Goal: Information Seeking & Learning: Find contact information

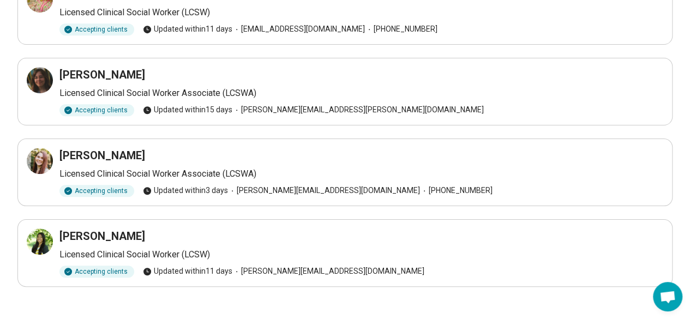
scroll to position [281, 0]
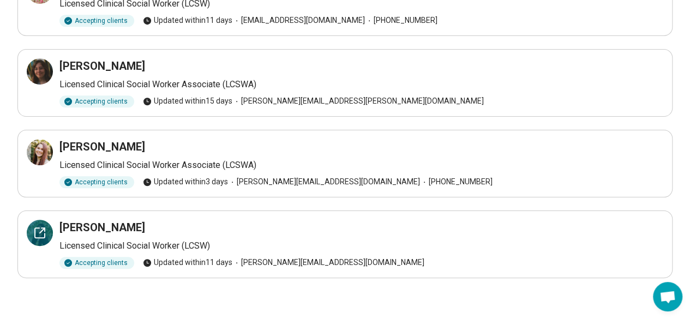
click at [33, 231] on icon at bounding box center [39, 232] width 13 height 13
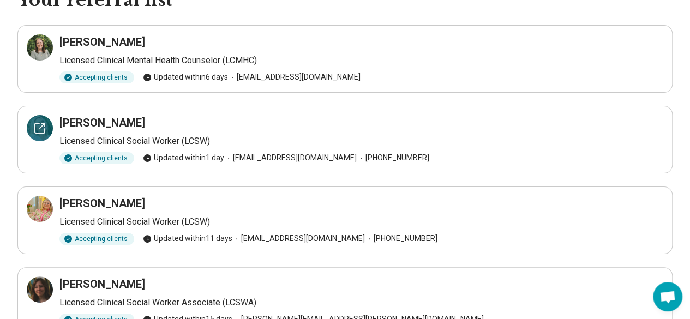
click at [35, 135] on div at bounding box center [40, 128] width 26 height 26
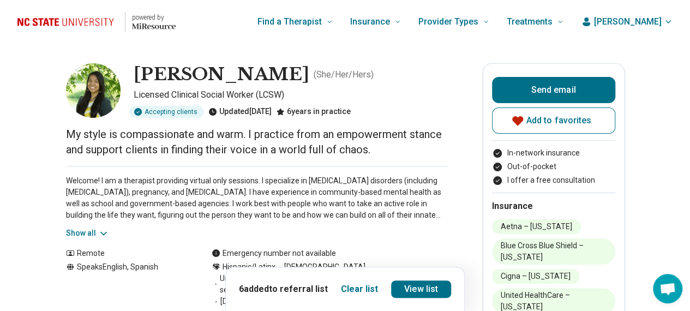
click at [100, 227] on button "Show all" at bounding box center [87, 232] width 43 height 11
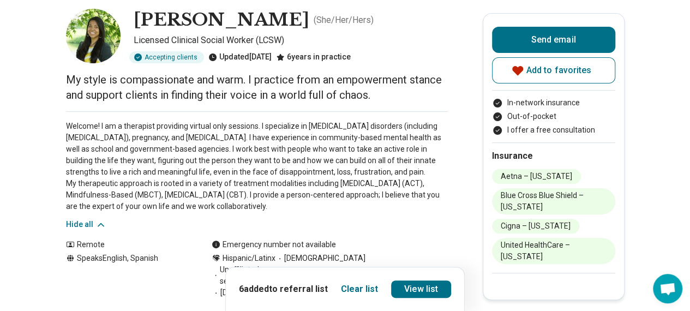
scroll to position [109, 0]
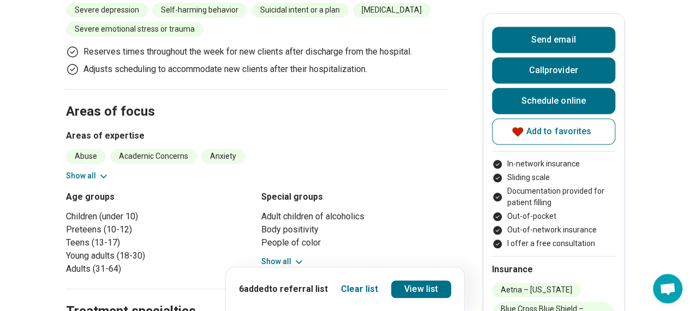
scroll to position [491, 0]
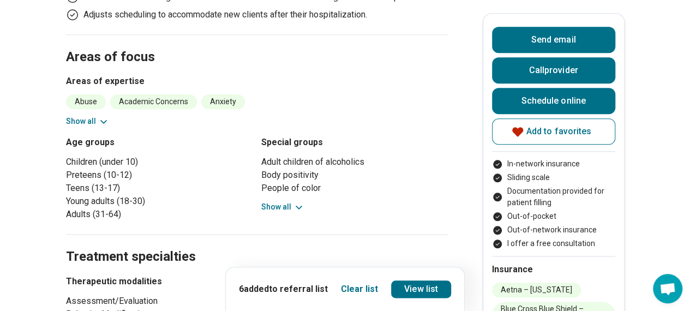
click at [90, 127] on button "Show all" at bounding box center [87, 121] width 43 height 11
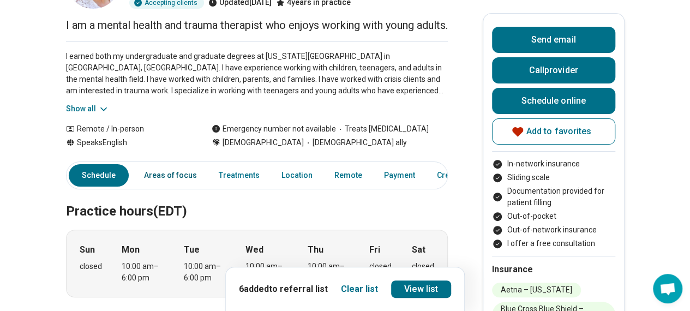
scroll to position [0, 0]
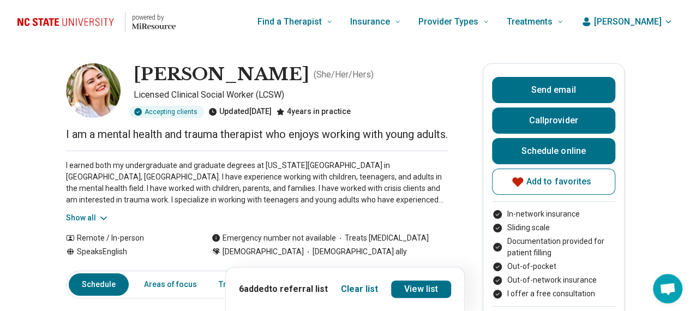
click at [83, 224] on button "Show all" at bounding box center [87, 217] width 43 height 11
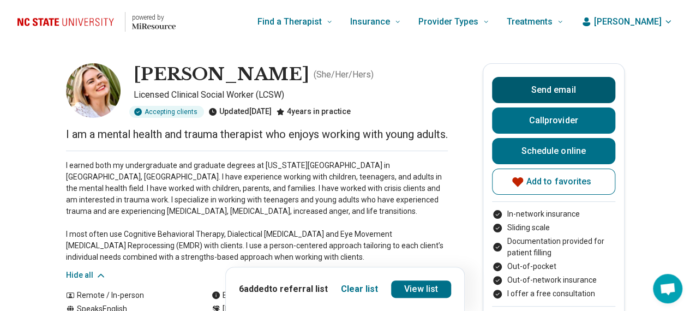
click at [584, 88] on button "Send email" at bounding box center [553, 90] width 123 height 26
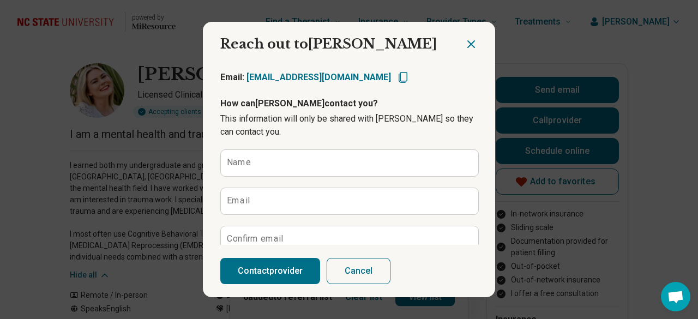
click at [467, 41] on icon "Close dialog" at bounding box center [471, 44] width 13 height 13
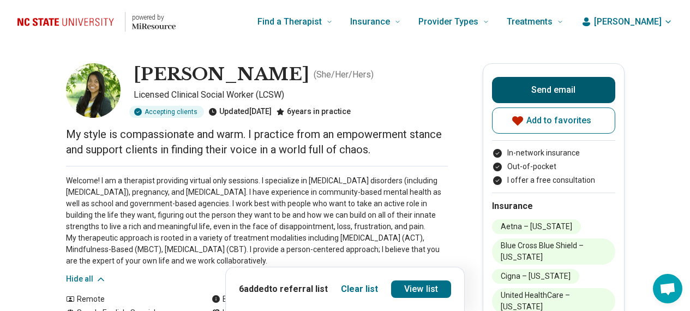
scroll to position [109, 0]
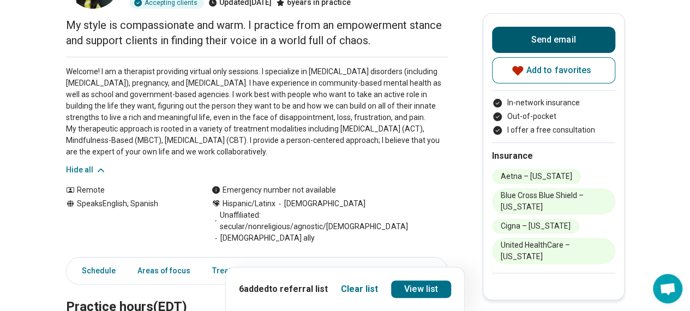
click at [545, 35] on button "Send email" at bounding box center [553, 40] width 123 height 26
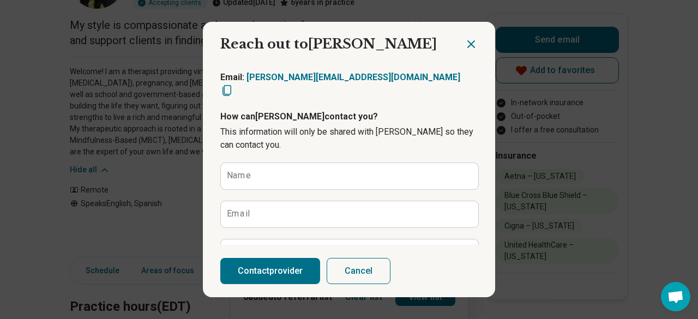
click at [233, 84] on icon "Copy email" at bounding box center [226, 90] width 13 height 13
type textarea "*"
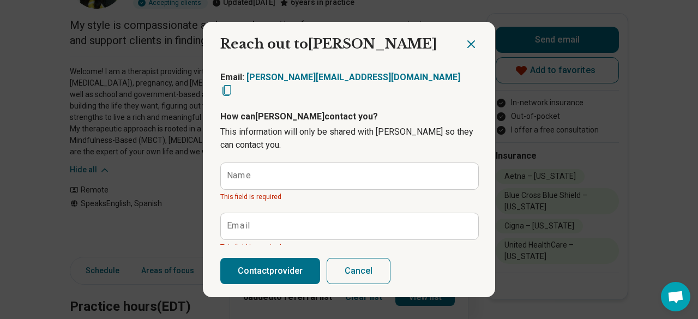
drag, startPoint x: 470, startPoint y: 45, endPoint x: 460, endPoint y: 46, distance: 10.0
click at [469, 44] on icon "Close dialog" at bounding box center [471, 44] width 13 height 13
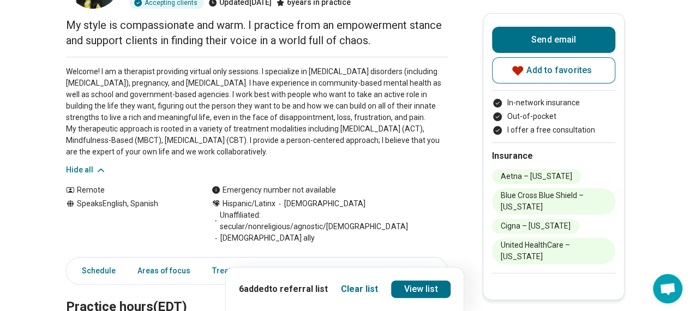
scroll to position [0, 0]
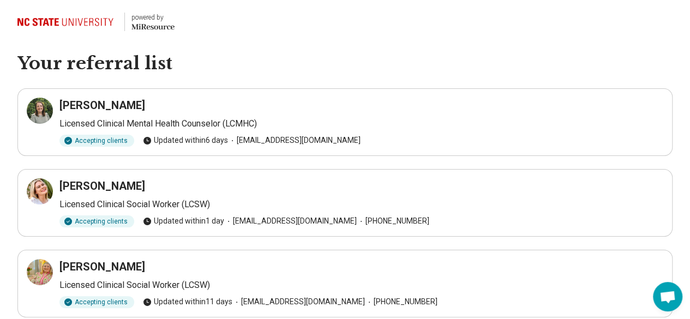
click at [61, 22] on img at bounding box center [67, 22] width 100 height 26
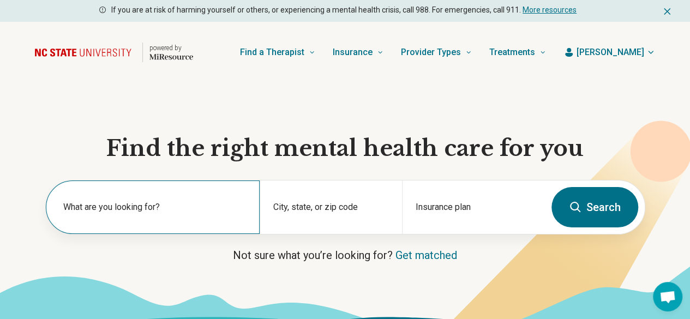
click at [170, 213] on label "What are you looking for?" at bounding box center [154, 207] width 183 height 13
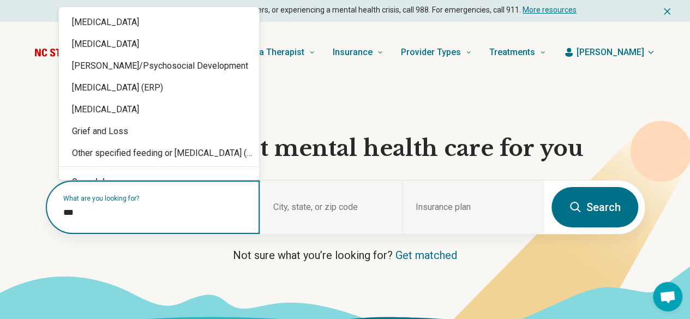
type input "****"
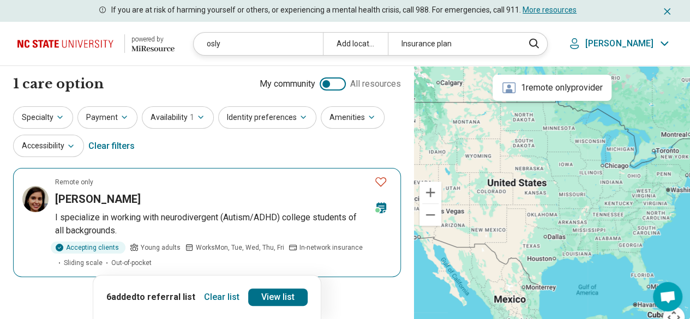
click at [110, 213] on p "I specialize in working with neurodivergent (Autism/ADHD) college students of a…" at bounding box center [223, 224] width 337 height 26
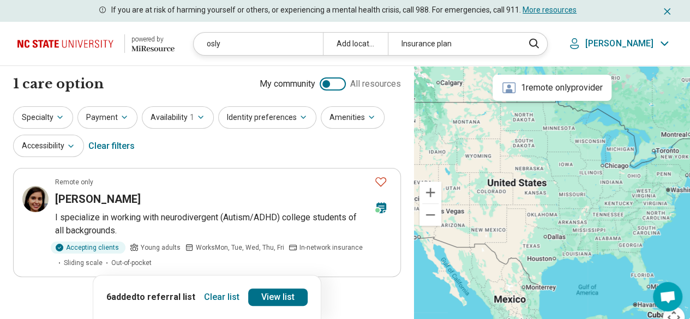
click at [47, 39] on img at bounding box center [67, 44] width 100 height 26
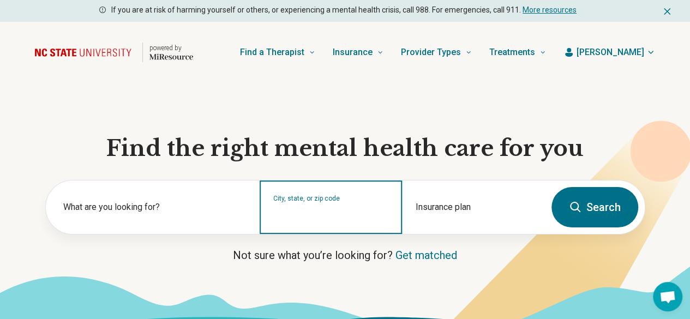
click at [320, 218] on input "City, state, or zip code" at bounding box center [331, 214] width 116 height 13
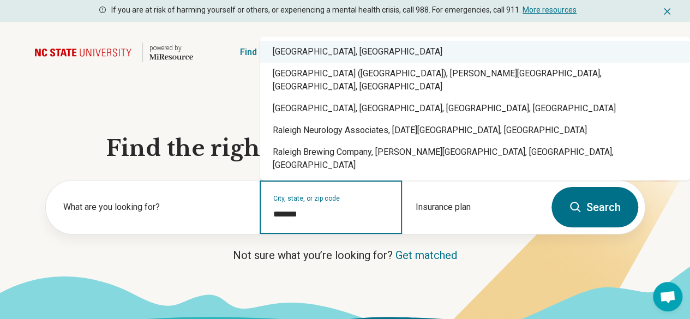
click at [337, 63] on div "Raleigh, NC" at bounding box center [475, 52] width 430 height 22
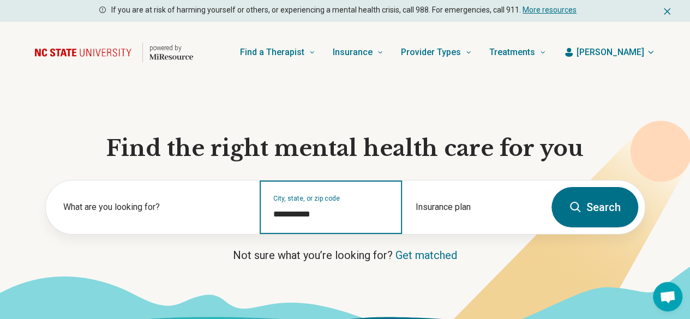
type input "**********"
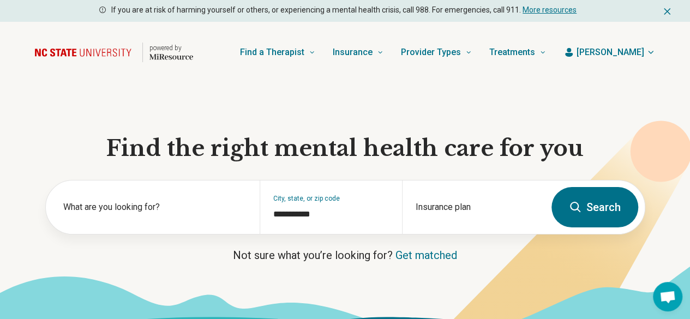
click at [596, 213] on button "Search" at bounding box center [594, 207] width 87 height 40
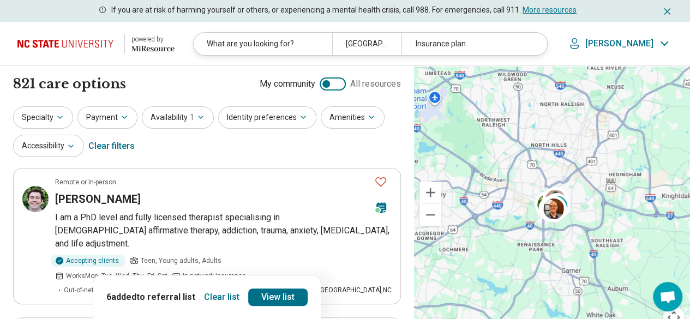
click at [207, 297] on button "Clear list" at bounding box center [222, 297] width 44 height 17
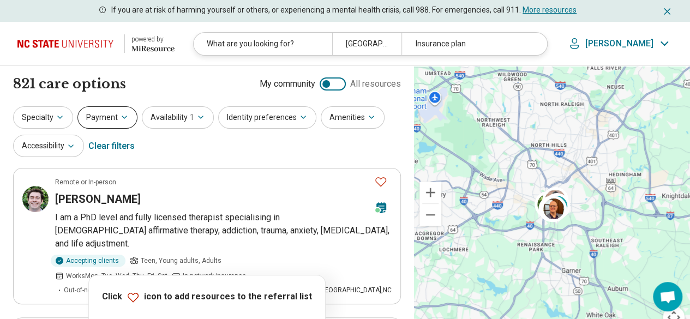
click at [91, 116] on button "Payment" at bounding box center [107, 117] width 60 height 22
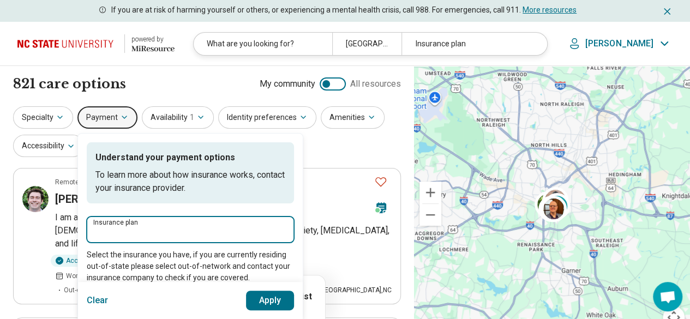
click at [137, 231] on input "Insurance plan" at bounding box center [190, 232] width 194 height 13
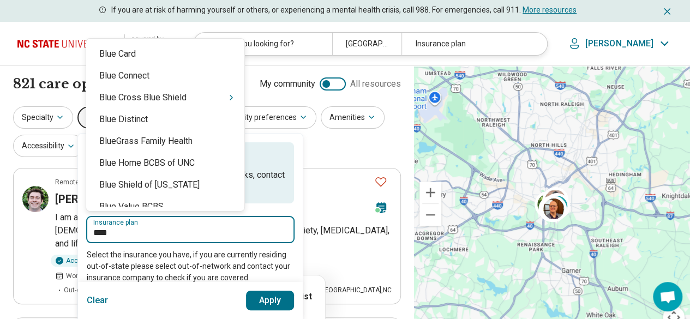
type input "****"
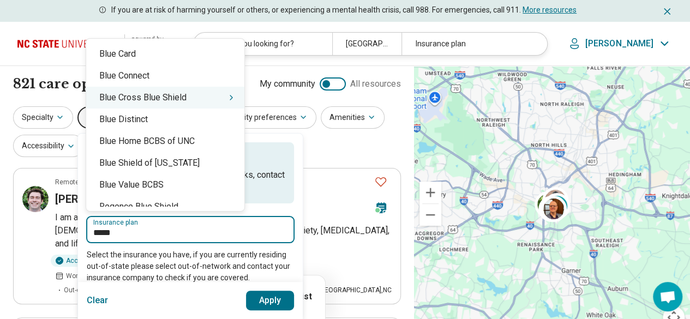
click at [157, 97] on div "Blue Cross Blue Shield" at bounding box center [165, 98] width 158 height 22
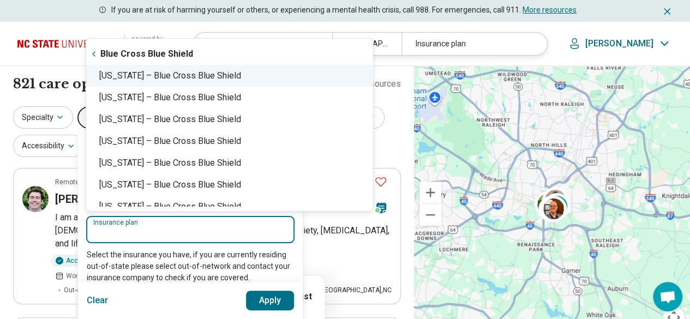
click at [152, 71] on div "North Carolina – Blue Cross Blue Shield" at bounding box center [229, 76] width 287 height 22
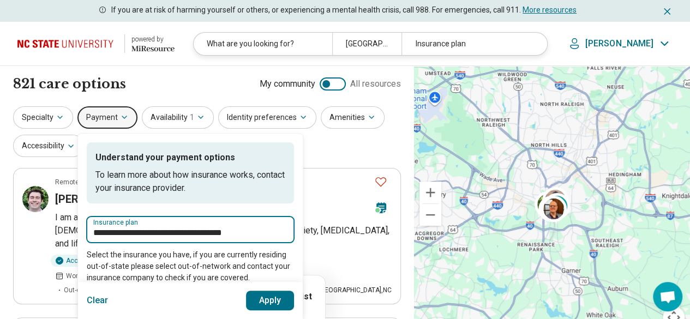
type input "**********"
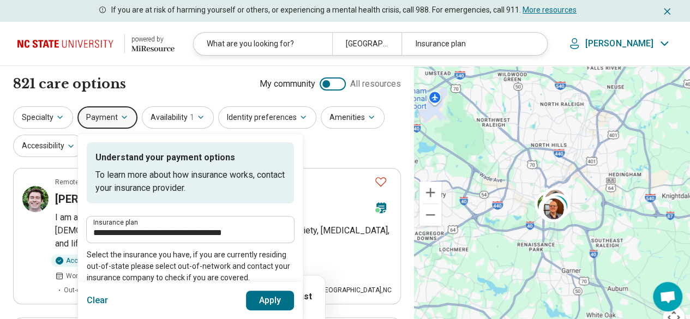
click at [268, 301] on button "Apply" at bounding box center [270, 301] width 49 height 20
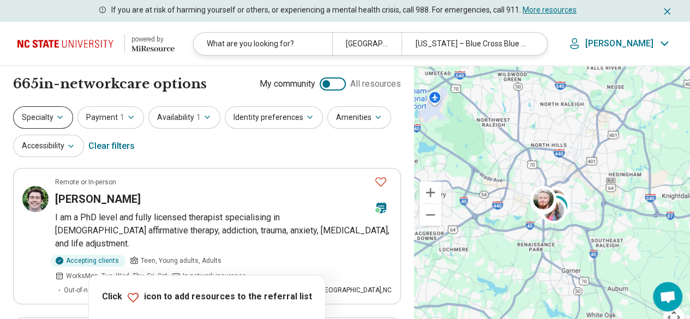
click at [53, 111] on button "Specialty" at bounding box center [43, 117] width 60 height 22
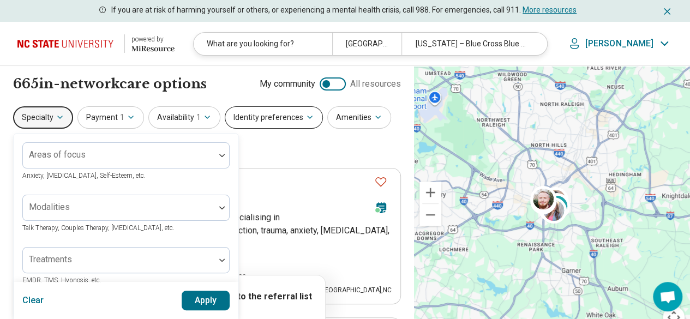
click at [256, 118] on button "Identity preferences" at bounding box center [274, 117] width 98 height 22
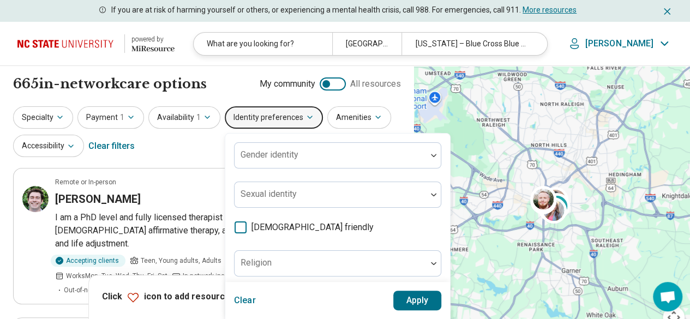
scroll to position [109, 0]
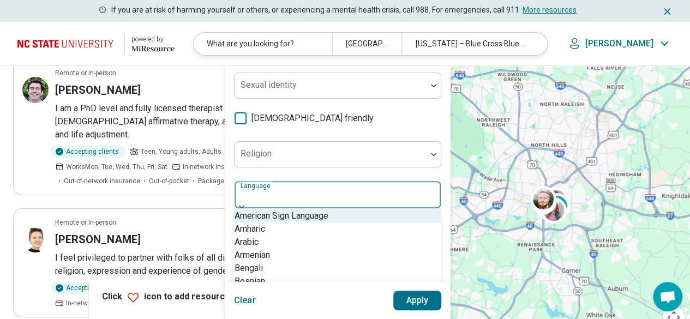
click at [290, 187] on div at bounding box center [338, 193] width 206 height 24
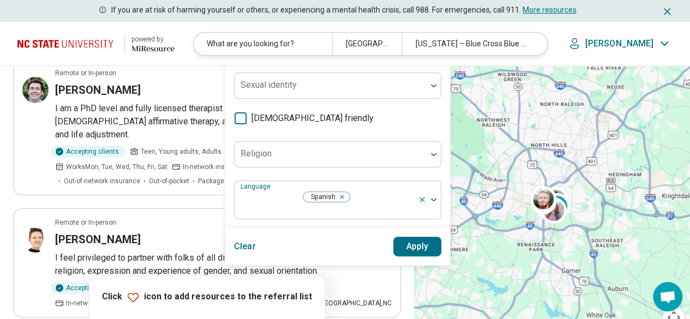
click at [401, 237] on button "Apply" at bounding box center [417, 247] width 49 height 20
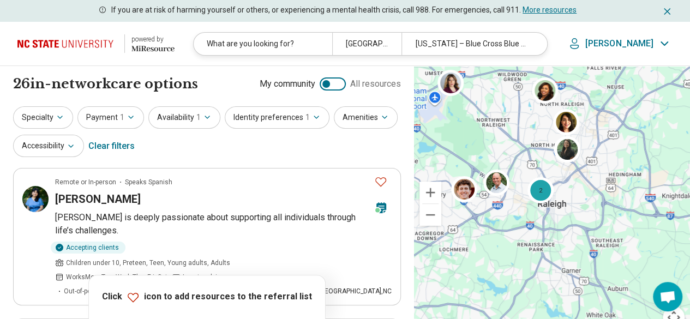
scroll to position [55, 0]
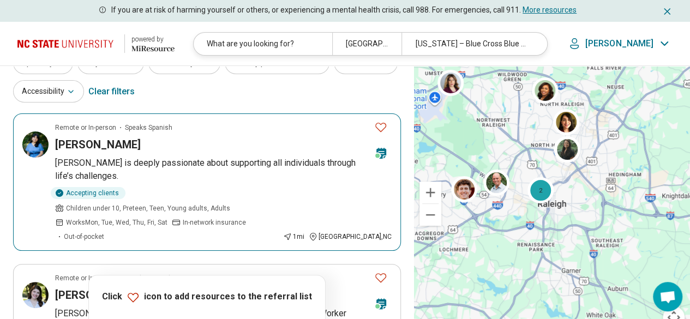
click at [91, 149] on h3 "Stephanie Manosalvas" at bounding box center [98, 144] width 86 height 15
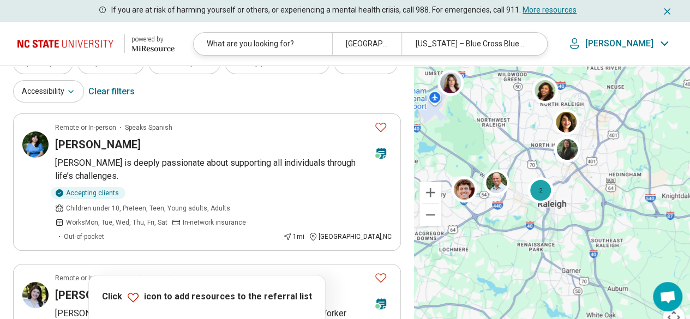
scroll to position [109, 0]
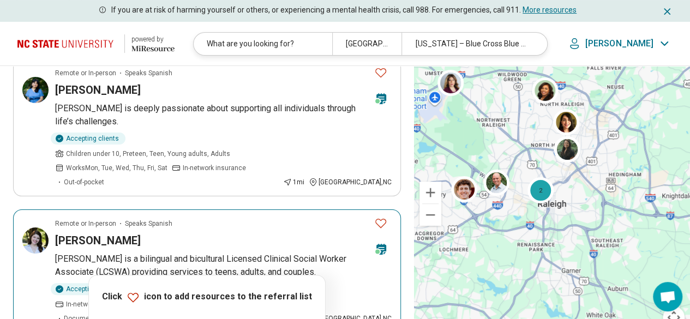
click at [173, 233] on div "Andrea Garcia" at bounding box center [210, 240] width 310 height 15
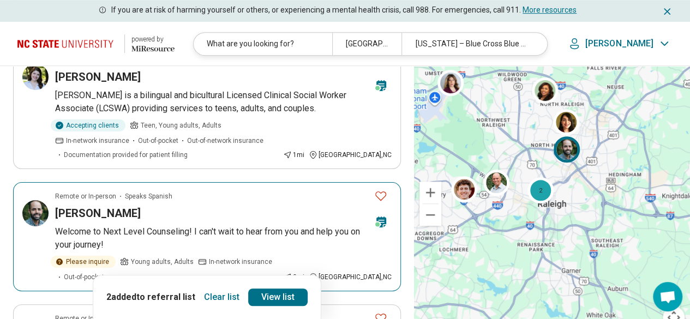
scroll to position [382, 0]
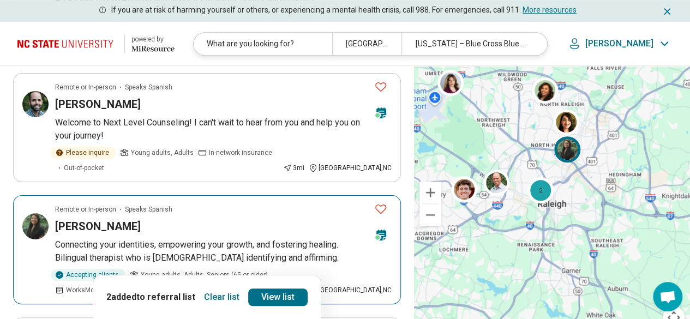
click at [107, 195] on article "Remote or In-person Speaks Spanish Amanda McKone Connecting your identities, em…" at bounding box center [207, 249] width 388 height 109
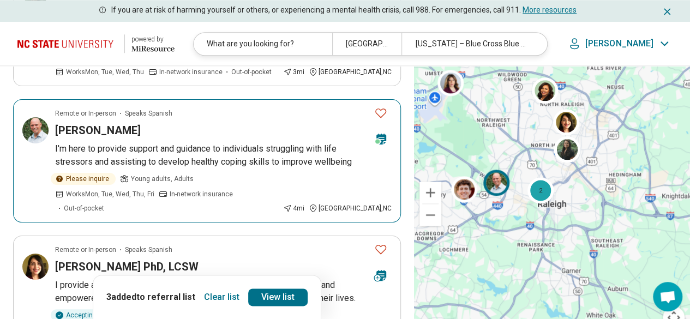
scroll to position [655, 0]
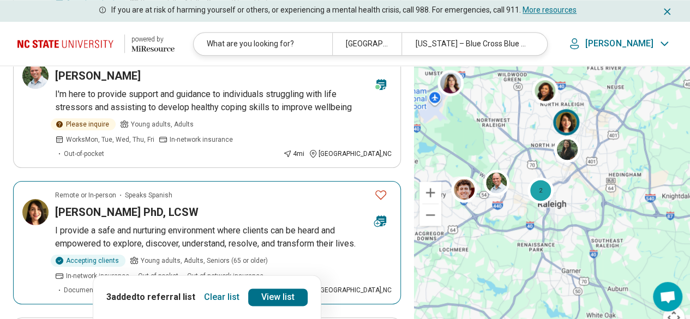
click at [111, 181] on article "Remote or In-person Speaks Spanish Alexandra Calix-Hughes PhD, LCSW I provide a…" at bounding box center [207, 242] width 388 height 123
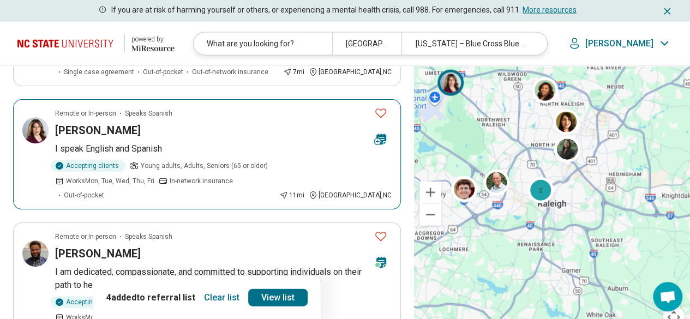
scroll to position [1254, 0]
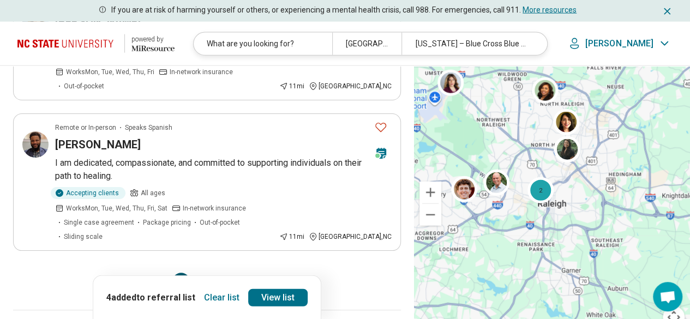
click at [208, 273] on button "2" at bounding box center [207, 281] width 17 height 17
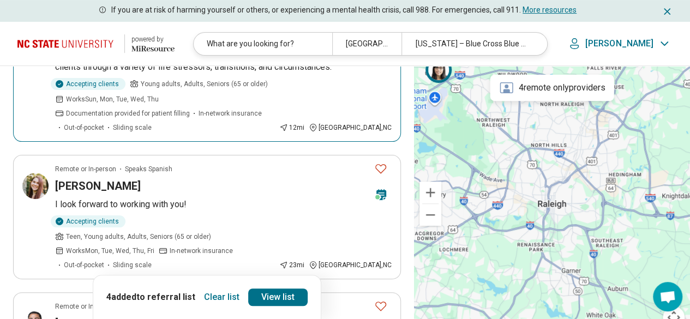
scroll to position [109, 0]
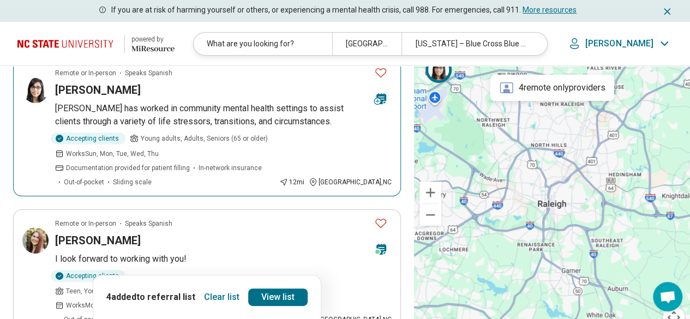
click at [140, 110] on p "Nadia has worked in community mental health settings to assist clients through …" at bounding box center [223, 115] width 337 height 26
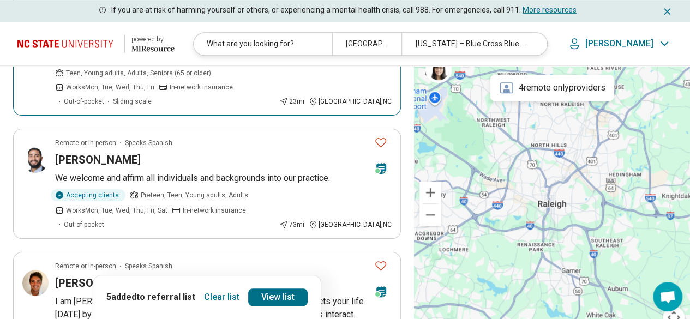
scroll to position [218, 0]
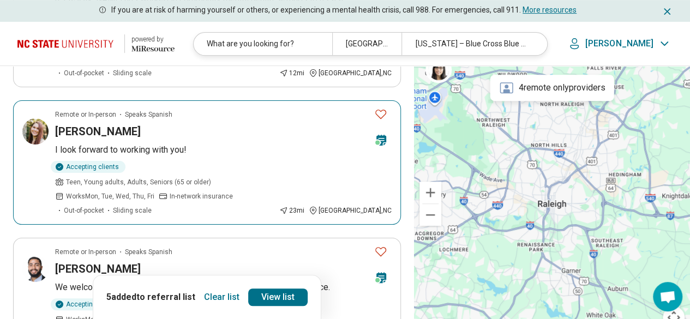
click at [83, 124] on h3 "Ariana Schneider" at bounding box center [98, 131] width 86 height 15
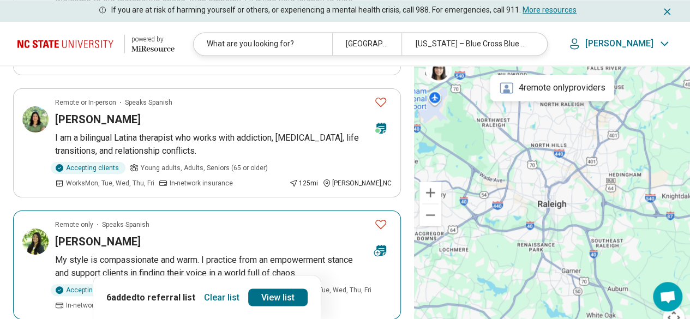
scroll to position [709, 0]
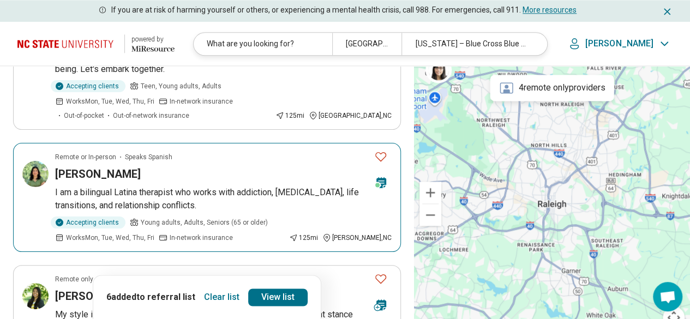
click at [151, 166] on div "Claudia Mejia" at bounding box center [210, 173] width 310 height 15
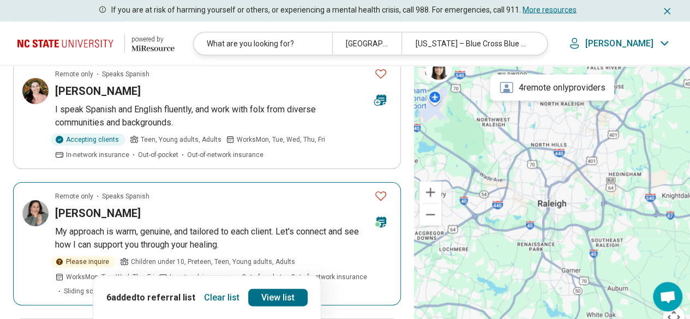
scroll to position [1254, 0]
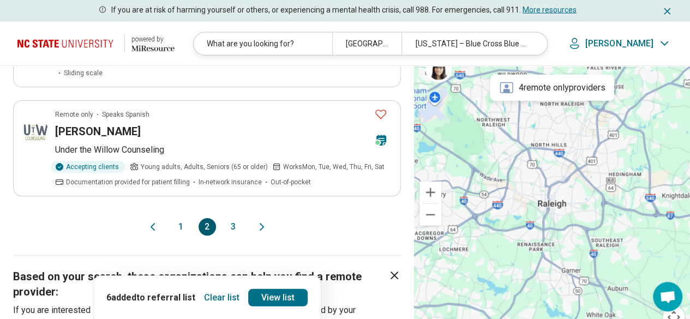
click at [236, 218] on button "3" at bounding box center [233, 226] width 17 height 17
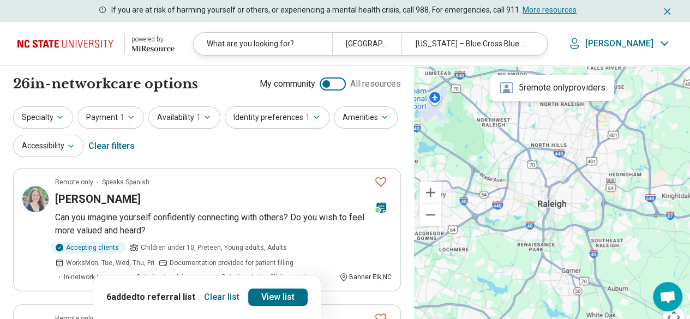
scroll to position [109, 0]
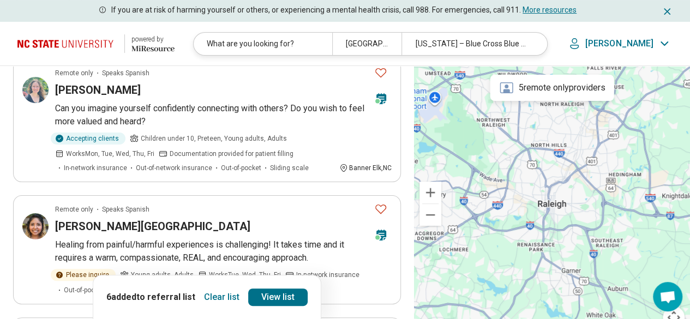
click at [159, 114] on p "Can you imagine yourself confidently connecting with others? Do you wish to fee…" at bounding box center [223, 115] width 337 height 26
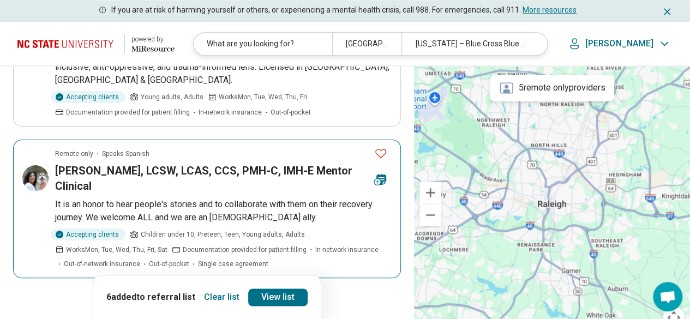
scroll to position [764, 0]
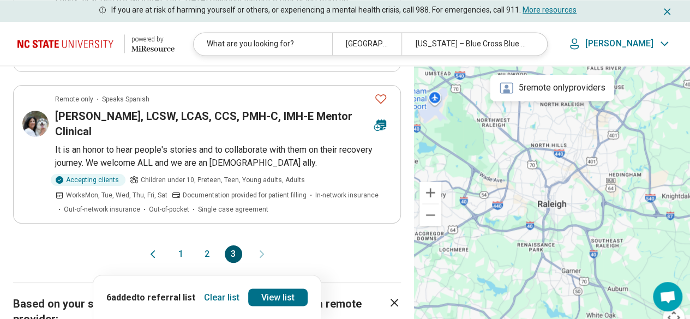
click at [204, 245] on button "2" at bounding box center [207, 253] width 17 height 17
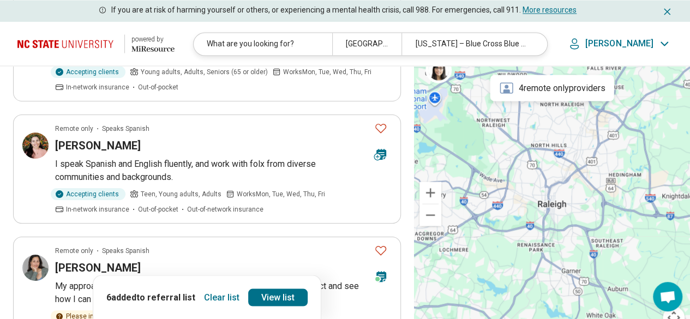
scroll to position [927, 0]
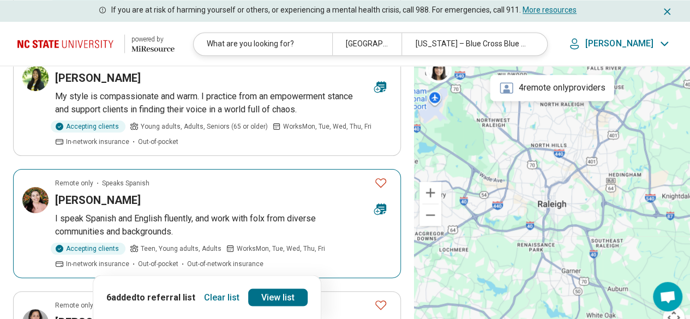
click at [149, 212] on p "I speak Spanish and English fluently, and work with folx from diverse communiti…" at bounding box center [223, 225] width 337 height 26
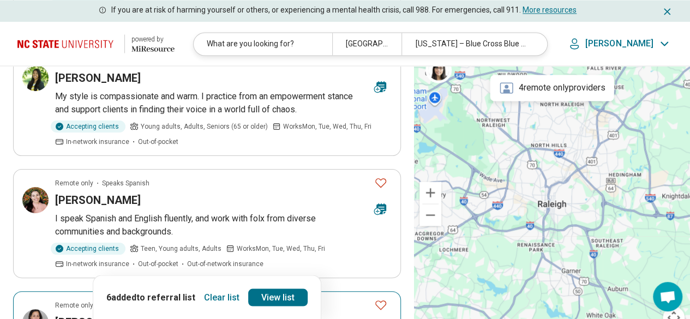
scroll to position [1036, 0]
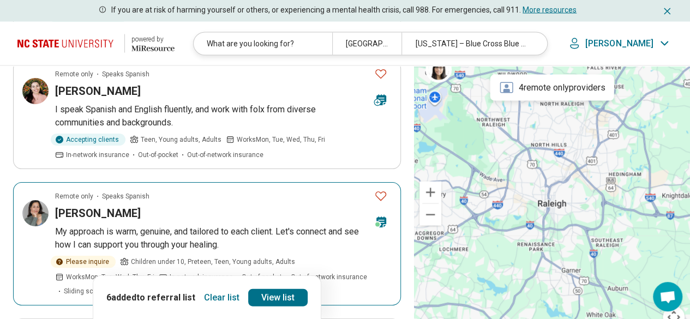
click at [90, 182] on article "Remote only Speaks Spanish Yailyn Murphy My approach is warm, genuine, and tail…" at bounding box center [207, 243] width 388 height 123
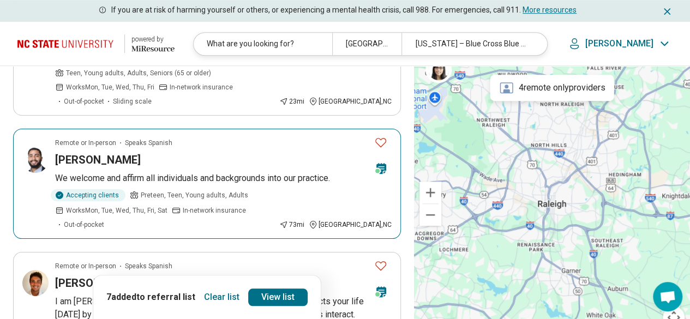
scroll to position [0, 0]
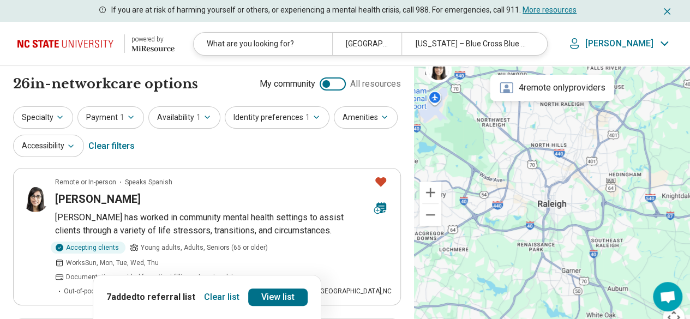
click at [75, 50] on img at bounding box center [67, 44] width 100 height 26
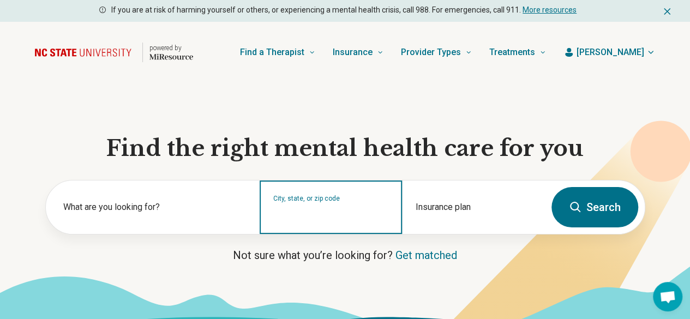
click at [328, 214] on input "City, state, or zip code" at bounding box center [331, 214] width 116 height 13
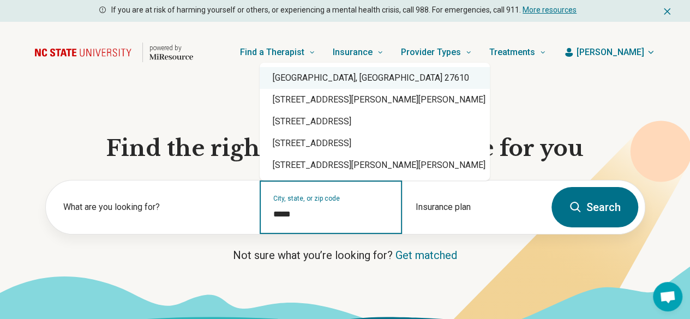
click at [337, 77] on div "Raleigh, NC 27610" at bounding box center [375, 78] width 230 height 22
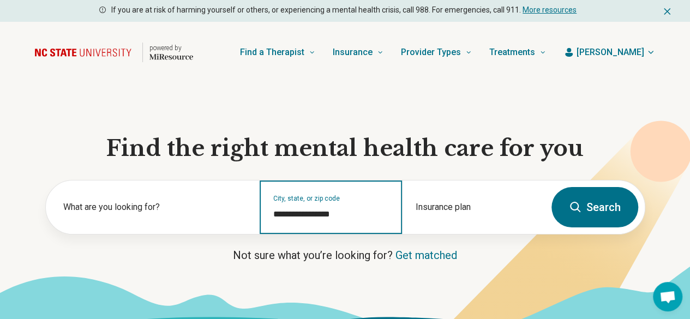
type input "**********"
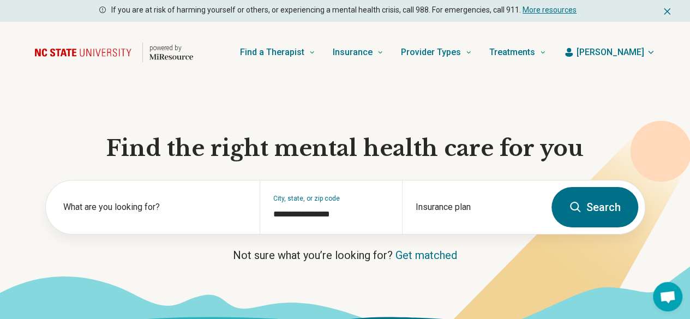
click at [566, 215] on button "Search" at bounding box center [594, 207] width 87 height 40
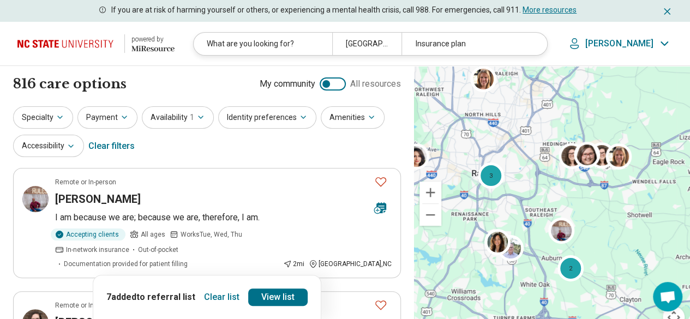
click at [220, 292] on button "Clear list" at bounding box center [222, 297] width 44 height 17
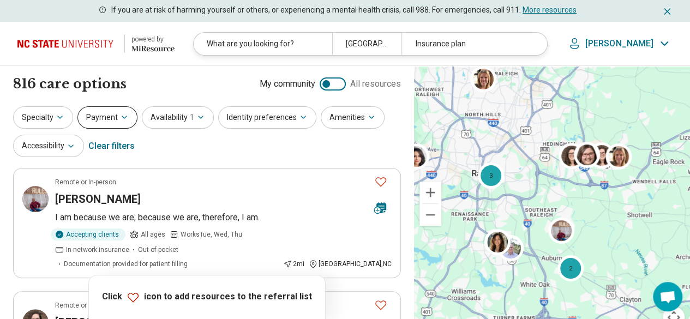
click at [110, 119] on button "Payment" at bounding box center [107, 117] width 60 height 22
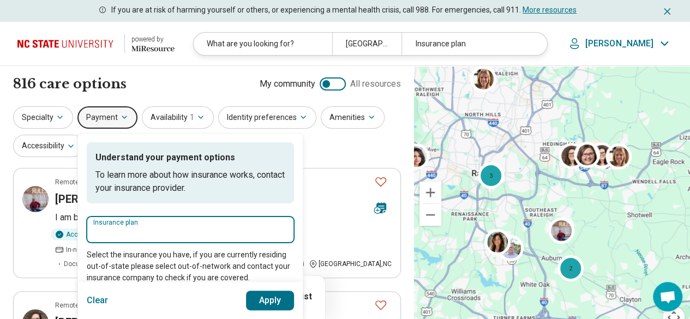
click at [153, 227] on input "Insurance plan" at bounding box center [190, 232] width 194 height 13
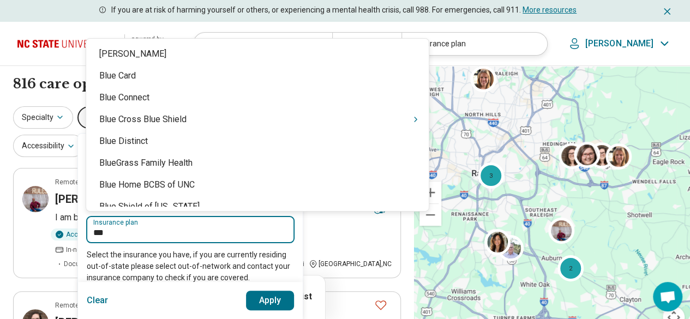
type input "****"
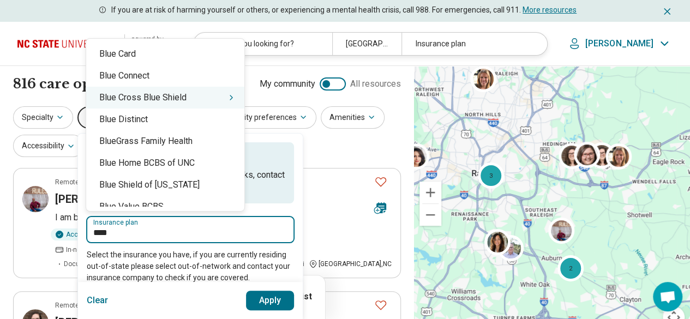
click at [145, 104] on div "Blue Cross Blue Shield" at bounding box center [165, 98] width 158 height 22
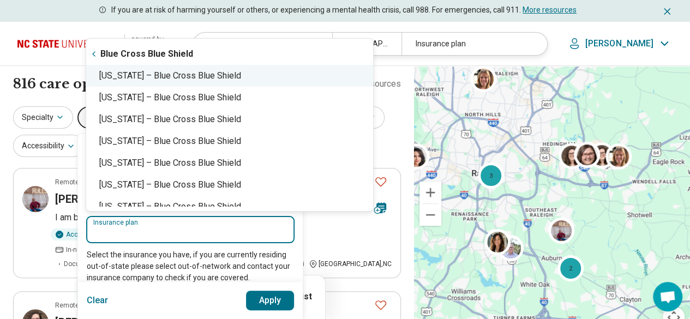
click at [191, 82] on div "North Carolina – Blue Cross Blue Shield" at bounding box center [229, 76] width 287 height 22
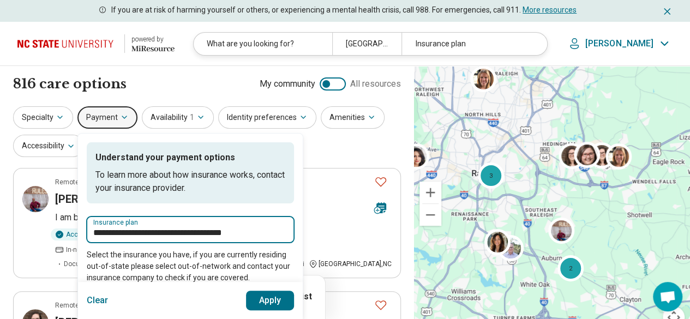
type input "**********"
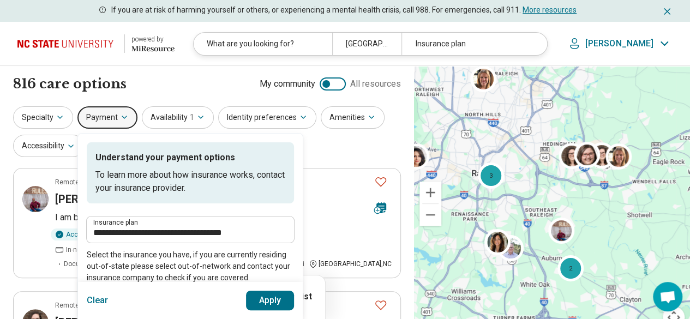
click at [259, 300] on button "Apply" at bounding box center [270, 301] width 49 height 20
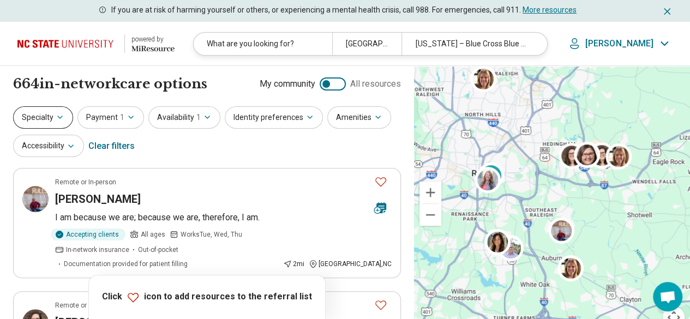
click at [47, 117] on button "Specialty" at bounding box center [43, 117] width 60 height 22
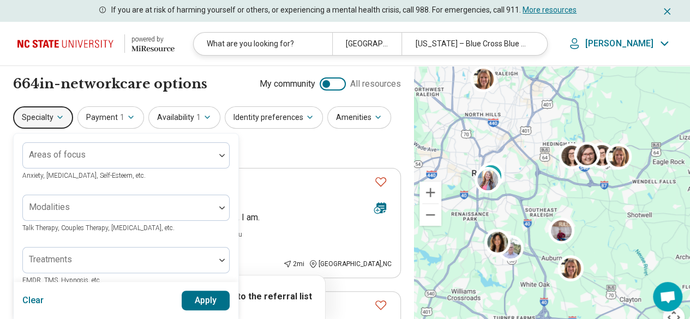
scroll to position [109, 0]
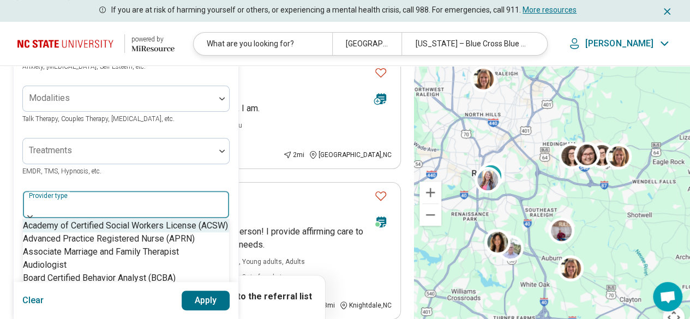
click at [86, 203] on div at bounding box center [125, 207] width 197 height 15
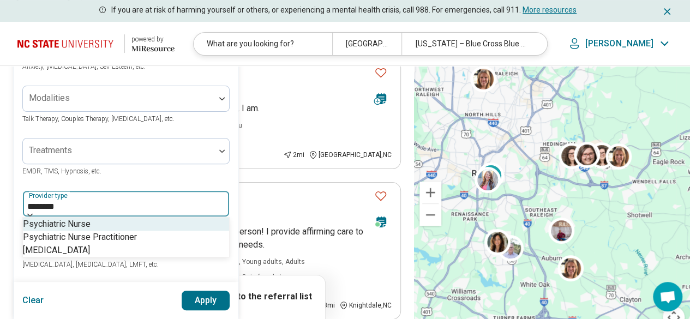
type input "*********"
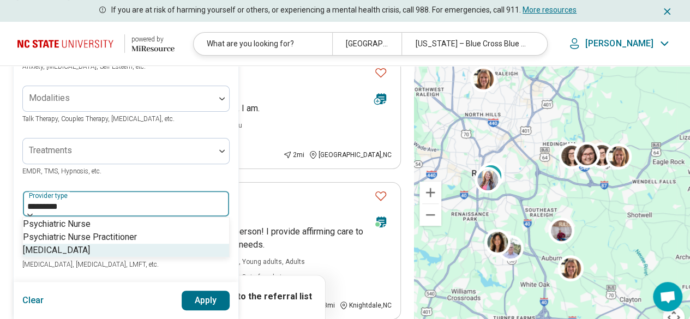
click at [79, 244] on div "[MEDICAL_DATA]" at bounding box center [126, 250] width 206 height 13
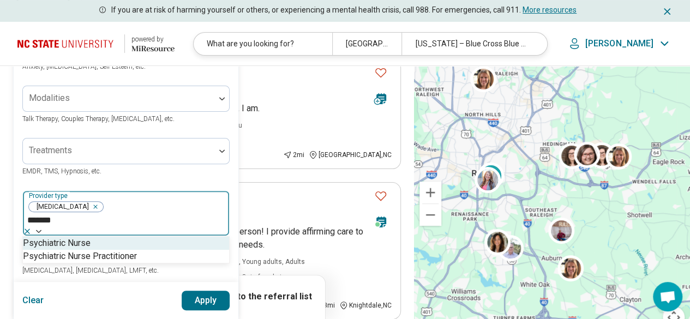
type input "********"
click at [79, 250] on div "Psychiatric Nurse Practitioner" at bounding box center [80, 256] width 114 height 13
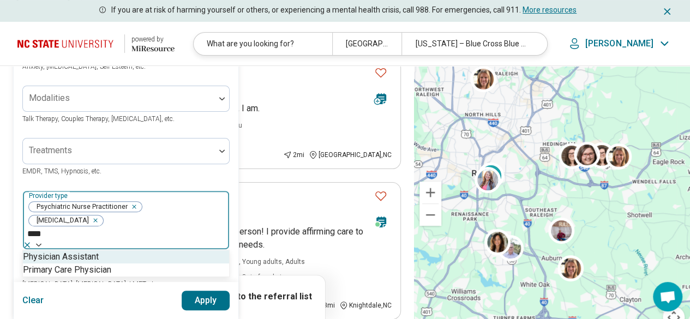
type input "*****"
click at [74, 250] on div "Physician Assistant" at bounding box center [61, 256] width 76 height 13
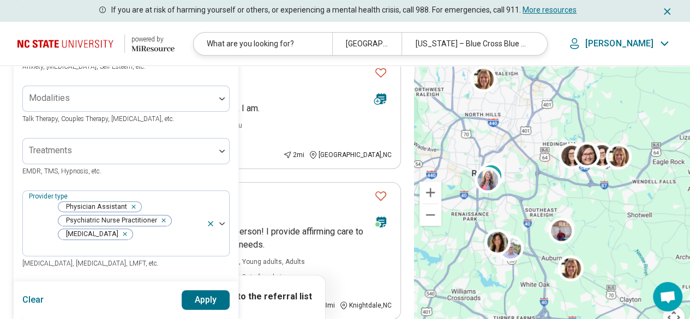
click at [156, 250] on div "Provider type Physician Assistant Psychiatric Nurse Practitioner Psychiatrist P…" at bounding box center [125, 230] width 207 height 80
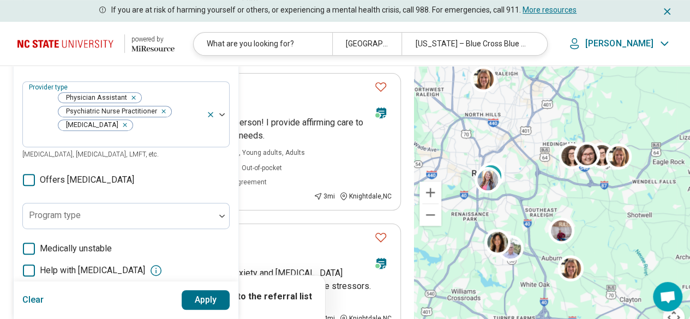
scroll to position [382, 0]
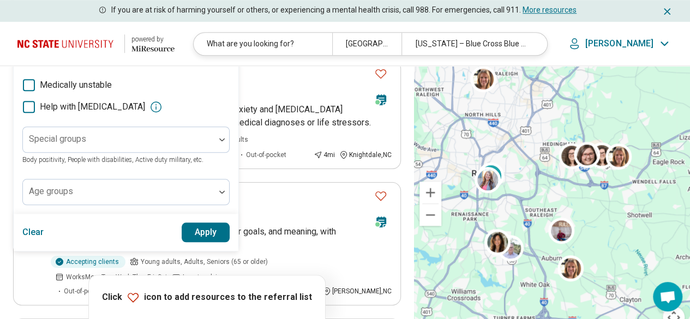
click at [191, 223] on button "Apply" at bounding box center [206, 233] width 49 height 20
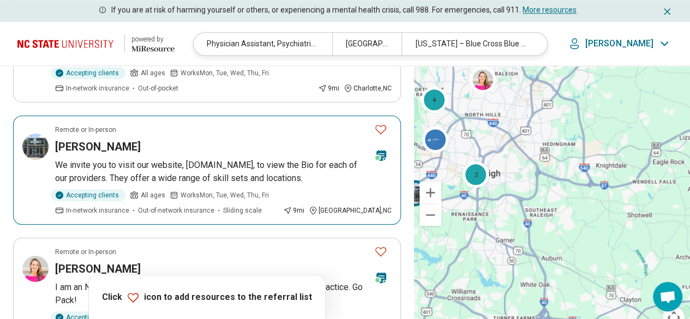
scroll to position [436, 0]
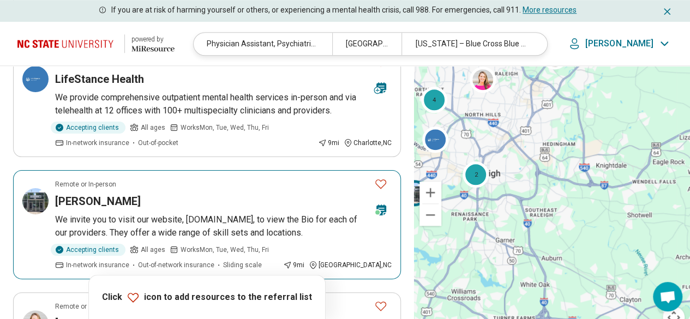
click at [139, 170] on article "Remote or In-person William Venable We invite you to visit our website, www.lif…" at bounding box center [207, 224] width 388 height 109
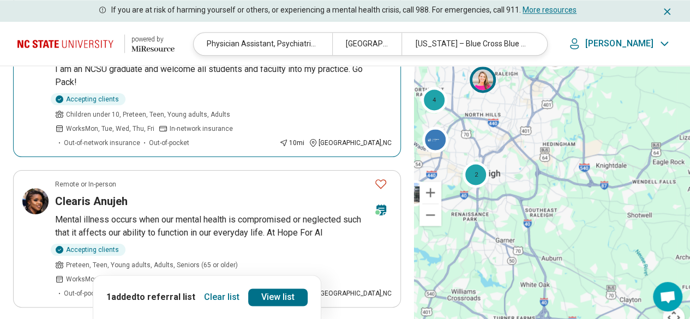
scroll to position [600, 0]
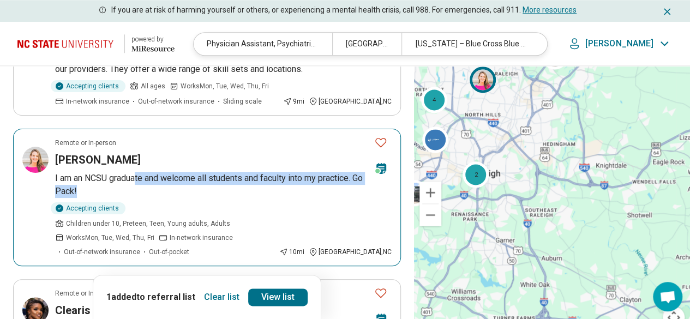
click at [137, 172] on p "I am an NCSU graduate and welcome all students and faculty into my practice. Go…" at bounding box center [223, 185] width 337 height 26
click at [161, 172] on p "I am an NCSU graduate and welcome all students and faculty into my practice. Go…" at bounding box center [223, 185] width 337 height 26
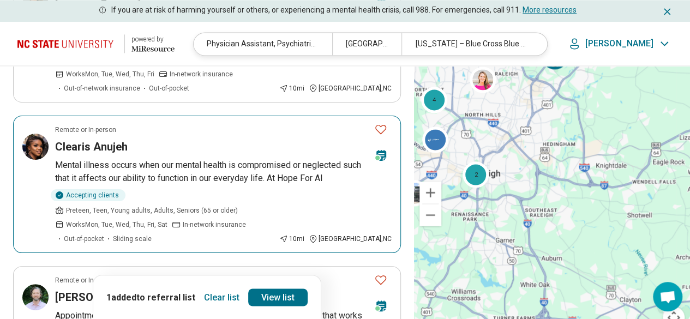
scroll to position [873, 0]
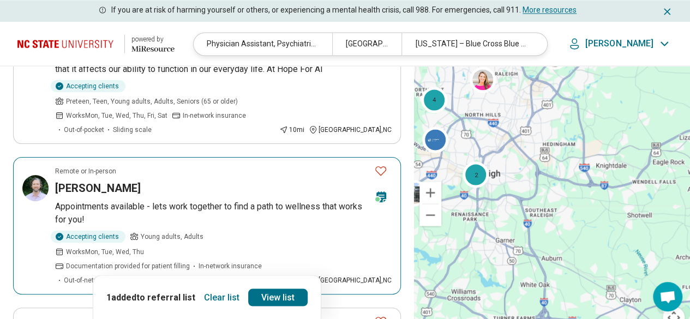
click at [149, 200] on p "Appointments available - lets work together to find a path to wellness that wor…" at bounding box center [223, 213] width 337 height 26
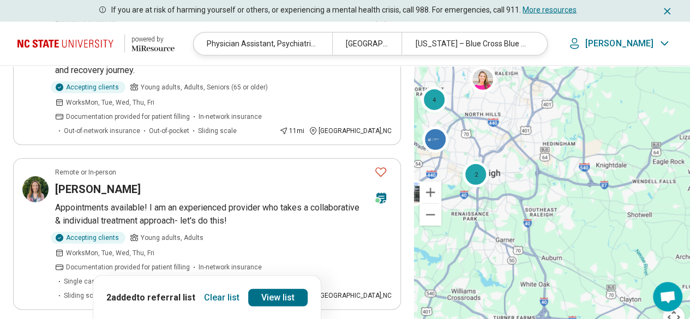
scroll to position [1364, 0]
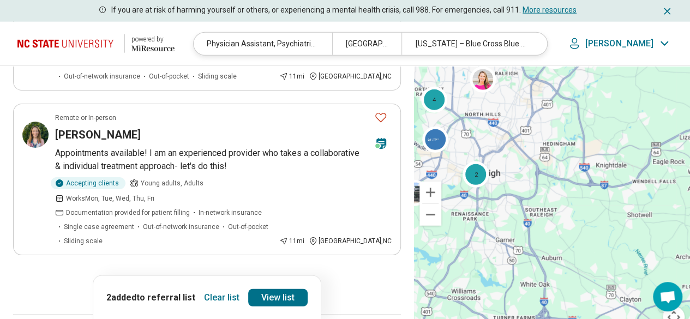
click at [191, 277] on button "2" at bounding box center [193, 285] width 17 height 17
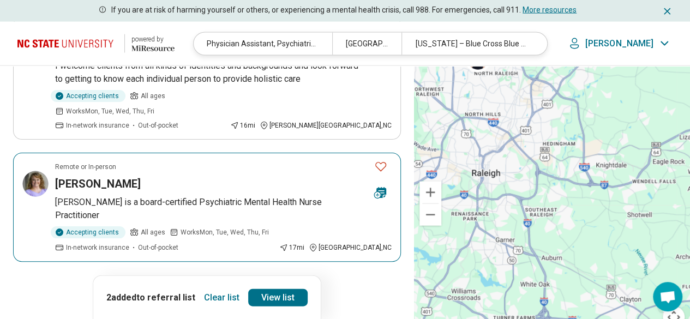
scroll to position [1036, 0]
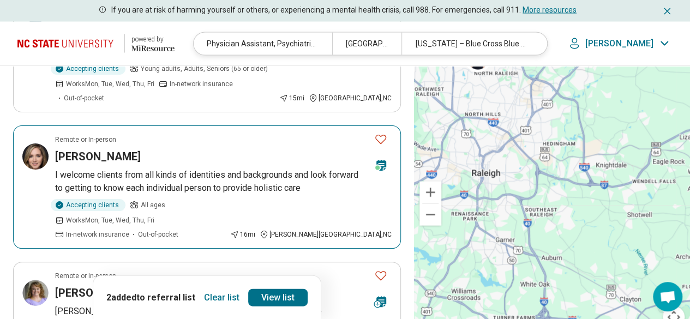
click at [113, 169] on p "I welcome clients from all kinds of identities and backgrounds and look forward…" at bounding box center [223, 182] width 337 height 26
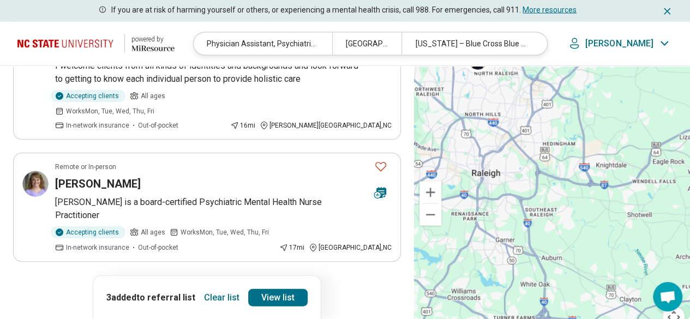
click at [221, 284] on button "3" at bounding box center [220, 292] width 17 height 17
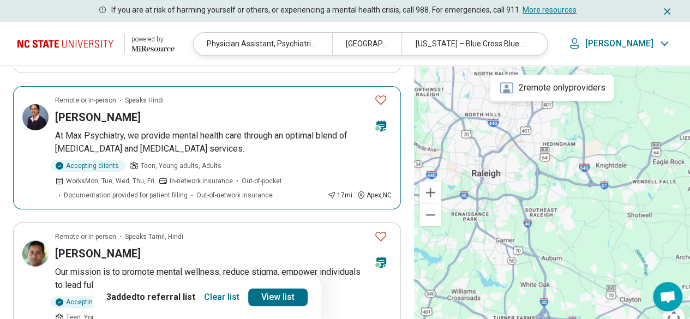
scroll to position [327, 0]
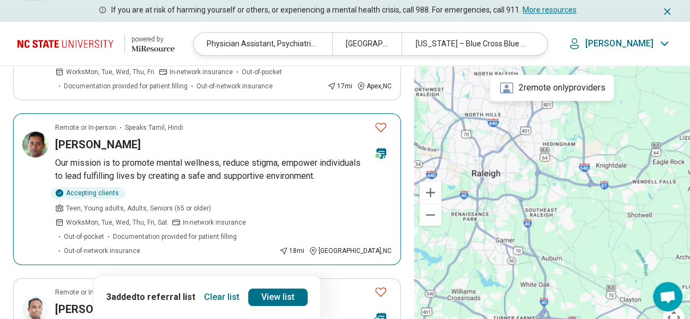
click at [377, 121] on icon "Favorite" at bounding box center [380, 127] width 13 height 13
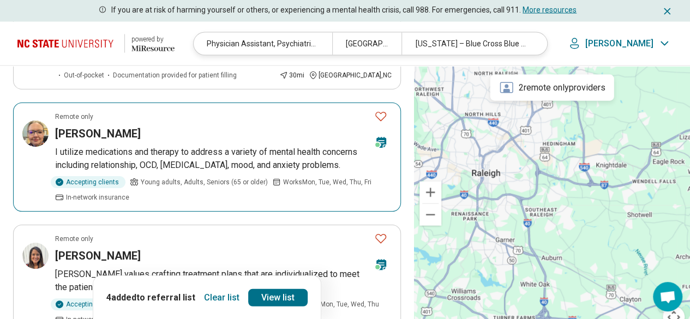
scroll to position [1254, 0]
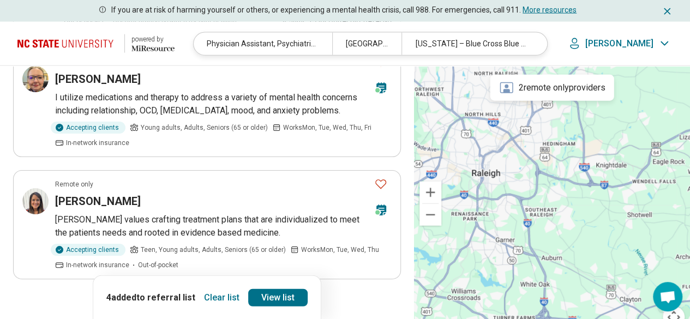
click at [167, 301] on button "1" at bounding box center [167, 309] width 17 height 17
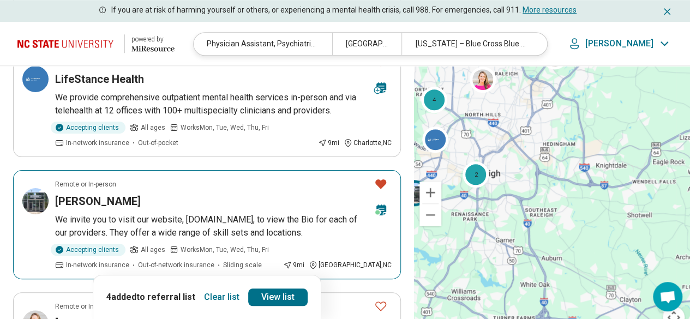
scroll to position [545, 0]
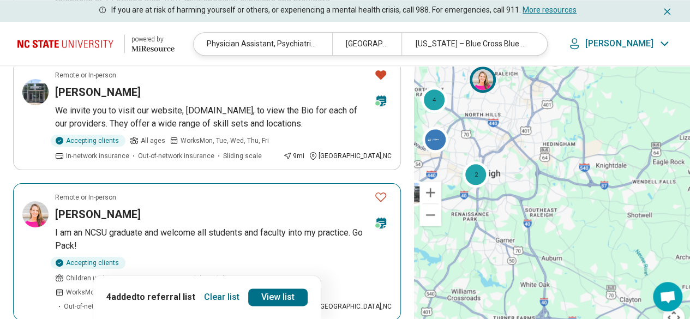
click at [382, 190] on icon "Favorite" at bounding box center [380, 196] width 13 height 13
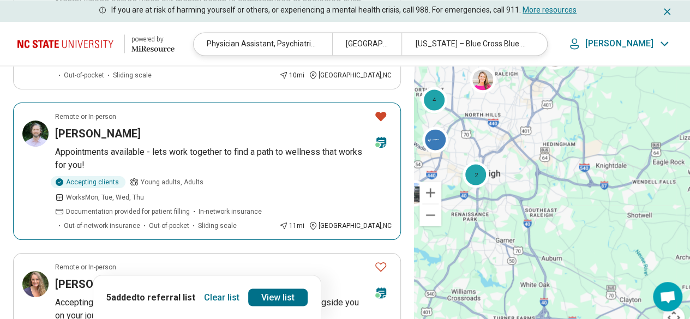
scroll to position [873, 0]
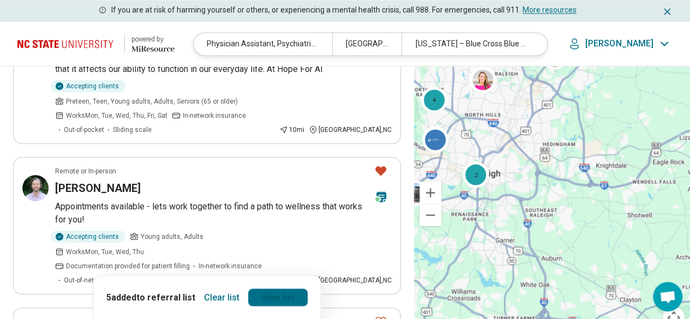
click at [262, 297] on link "View list" at bounding box center [277, 297] width 59 height 17
click at [260, 293] on link "View list" at bounding box center [277, 297] width 59 height 17
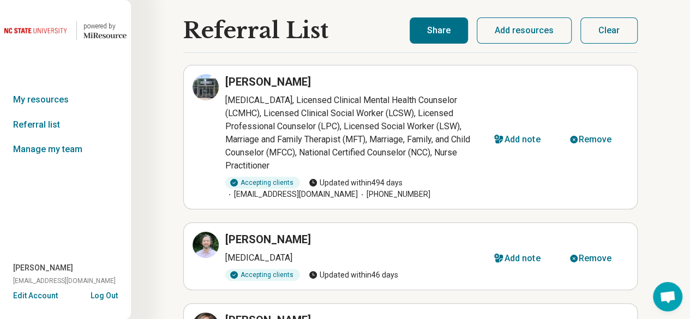
click at [440, 34] on button "Share" at bounding box center [439, 30] width 58 height 26
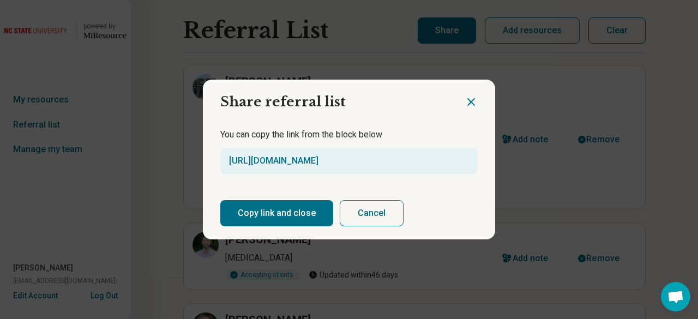
click at [297, 217] on button "Copy link and close" at bounding box center [276, 213] width 113 height 26
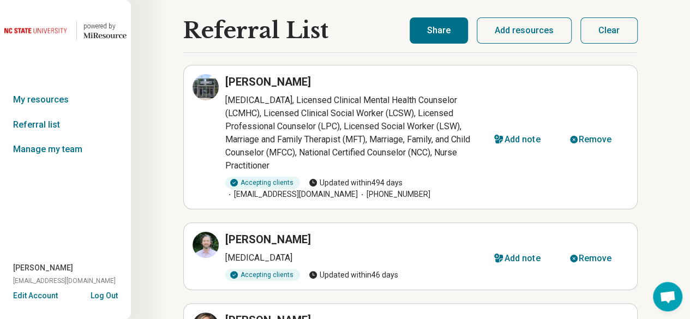
click at [23, 28] on img at bounding box center [36, 30] width 65 height 26
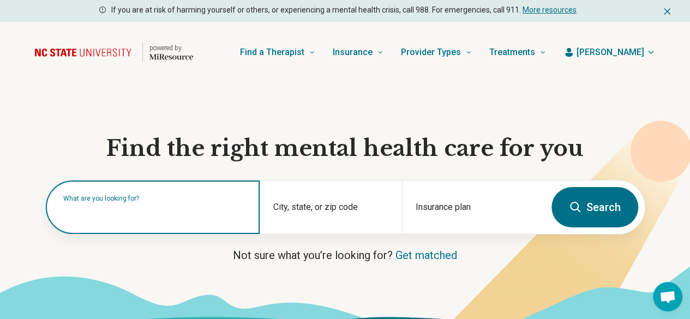
click at [74, 225] on div "What are you looking for?" at bounding box center [153, 207] width 214 height 53
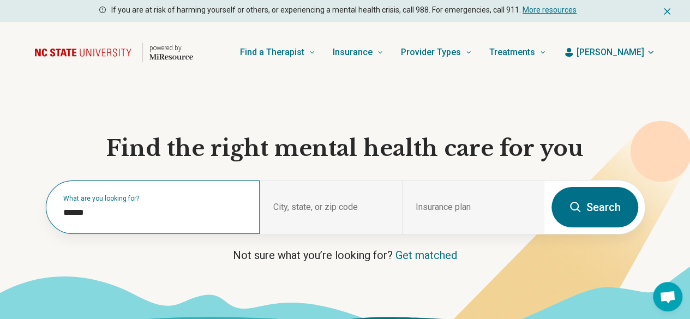
click at [129, 210] on div "What are you looking for? *****" at bounding box center [153, 207] width 214 height 53
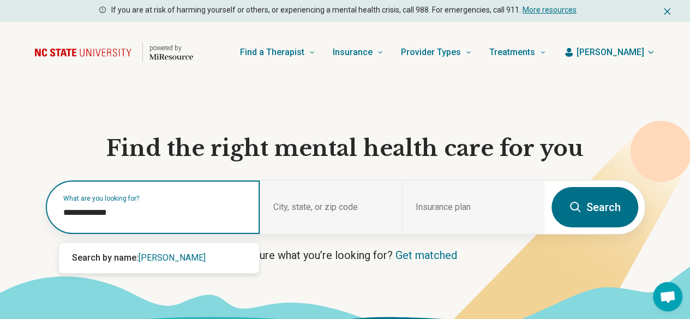
type input "**********"
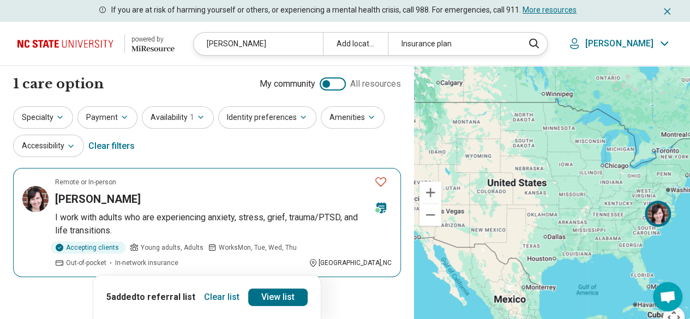
click at [129, 211] on p "I work with adults who are experiencing anxiety, stress, grief, trauma/PTSD, an…" at bounding box center [223, 224] width 337 height 26
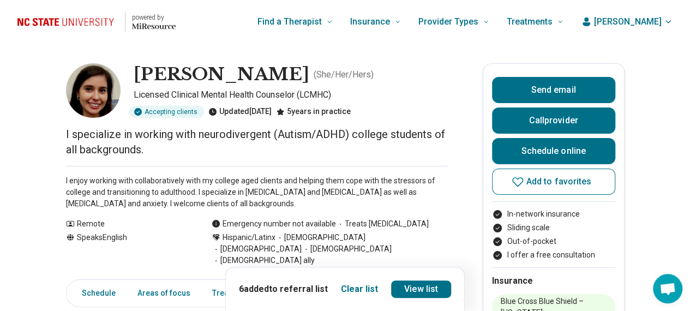
scroll to position [55, 0]
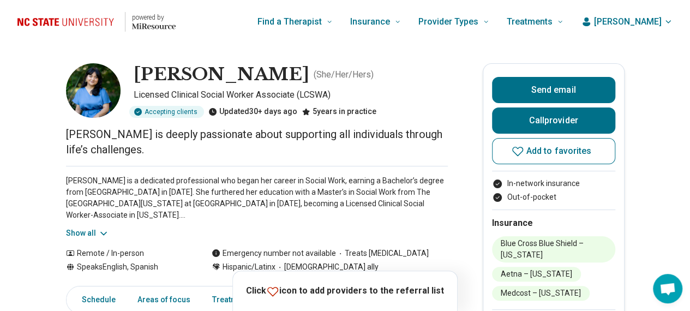
scroll to position [55, 0]
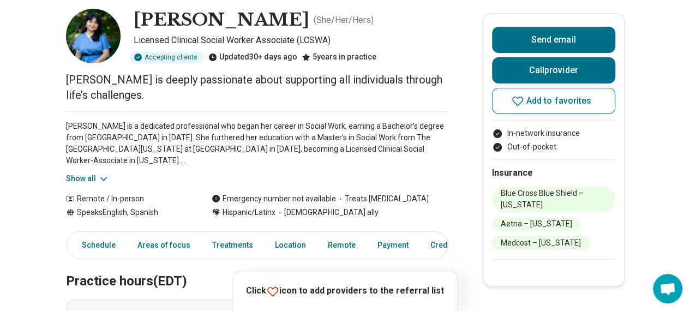
click at [93, 176] on button "Show all" at bounding box center [87, 178] width 43 height 11
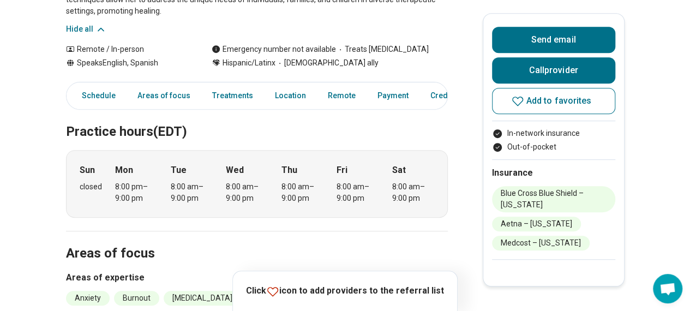
scroll to position [382, 0]
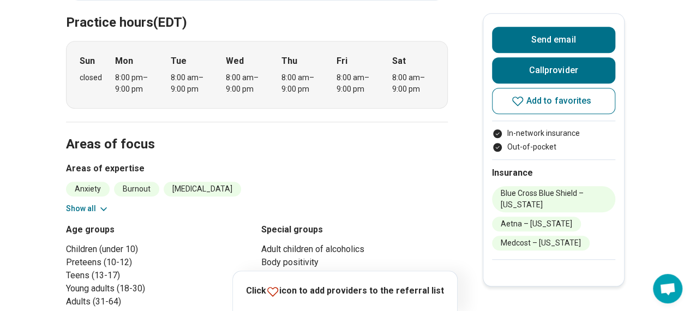
click at [100, 203] on button "Show all" at bounding box center [87, 208] width 43 height 11
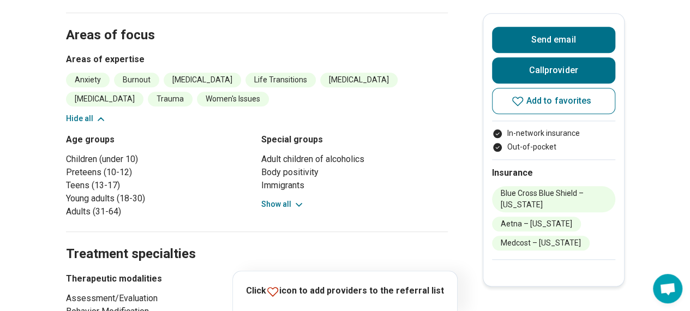
scroll to position [709, 0]
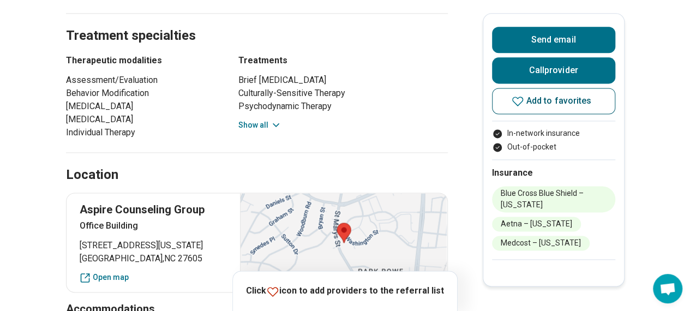
drag, startPoint x: 523, startPoint y: 100, endPoint x: 527, endPoint y: 91, distance: 9.5
click at [524, 99] on icon at bounding box center [517, 100] width 13 height 13
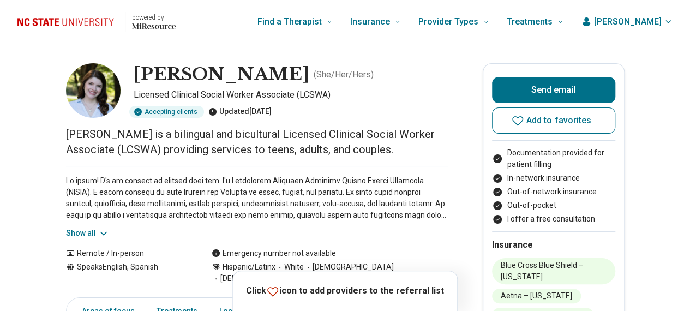
scroll to position [55, 0]
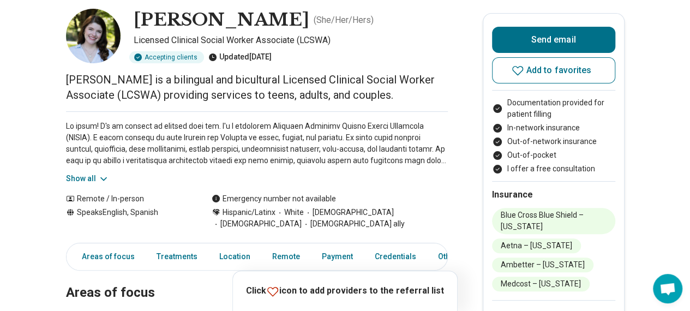
click at [105, 179] on icon at bounding box center [103, 178] width 11 height 11
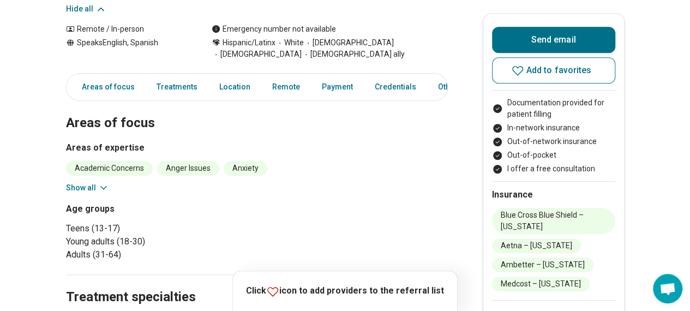
scroll to position [436, 0]
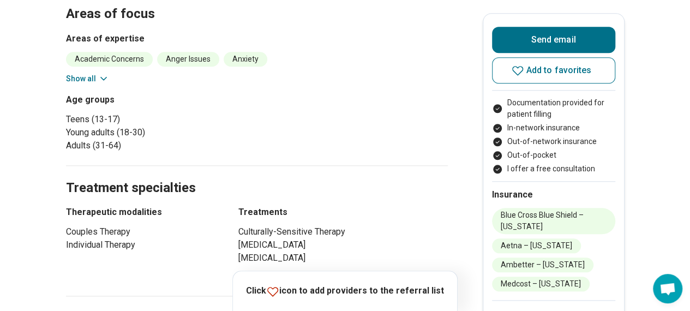
click at [100, 73] on button "Show all" at bounding box center [87, 78] width 43 height 11
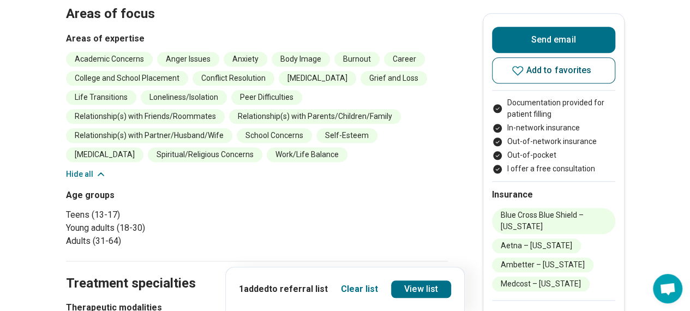
click at [512, 71] on button "Add to favorites" at bounding box center [553, 70] width 123 height 26
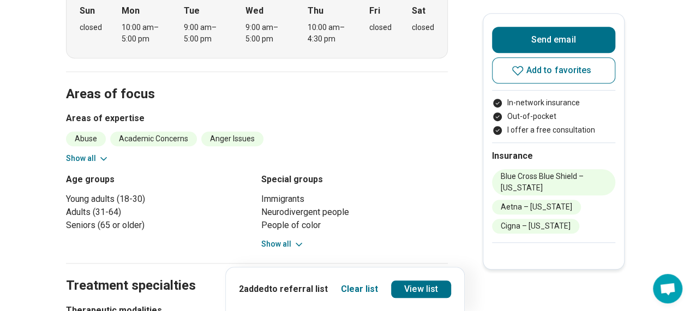
scroll to position [382, 0]
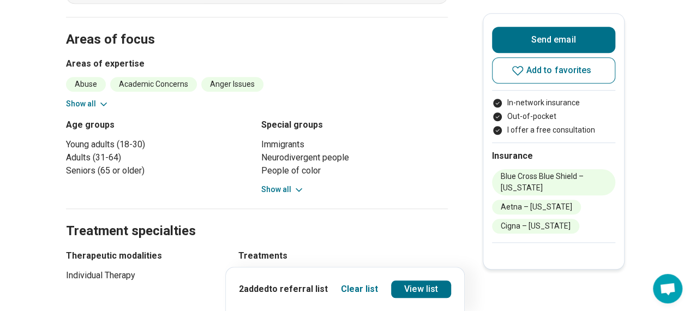
click at [96, 98] on button "Show all" at bounding box center [87, 103] width 43 height 11
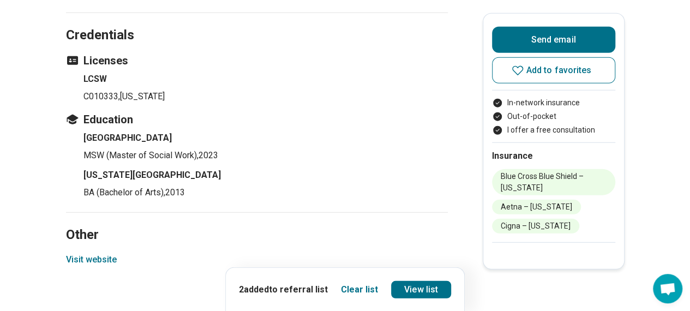
scroll to position [1473, 0]
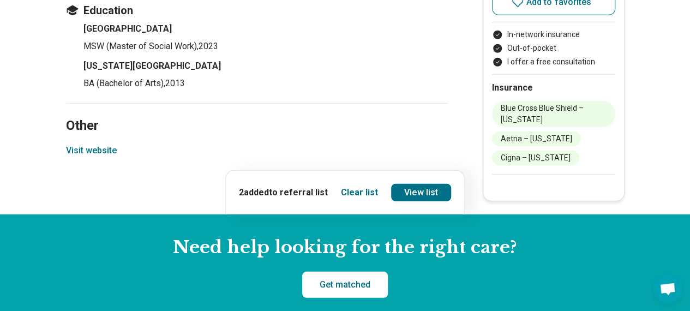
click at [93, 144] on button "Visit website" at bounding box center [91, 150] width 51 height 13
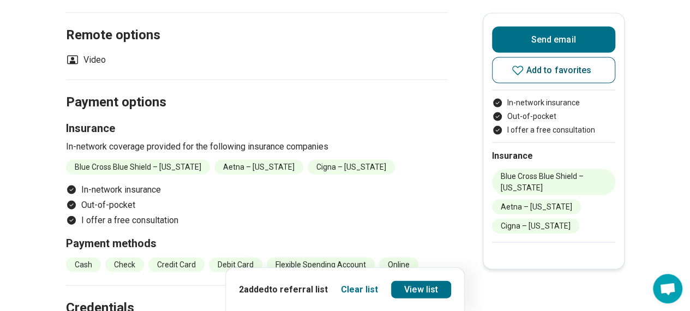
scroll to position [982, 0]
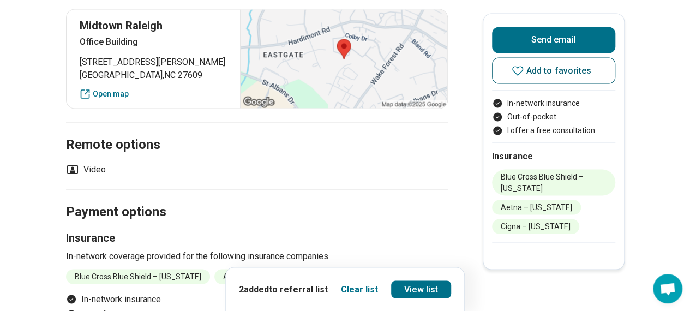
click at [538, 71] on span "Add to favorites" at bounding box center [558, 70] width 65 height 9
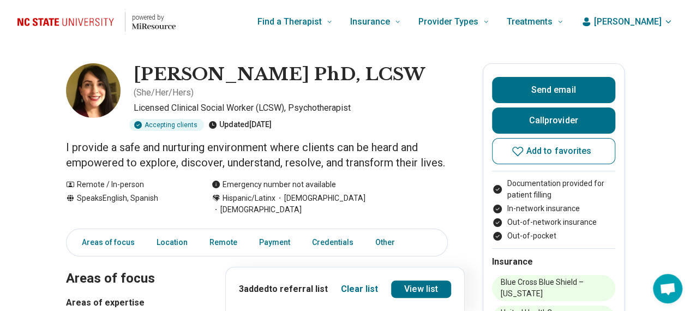
scroll to position [55, 0]
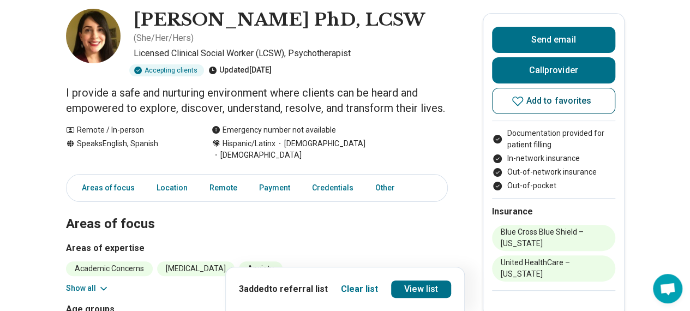
click at [515, 97] on button "Add to favorites" at bounding box center [553, 101] width 123 height 26
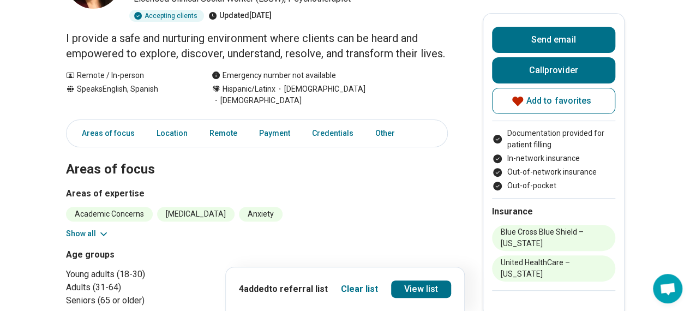
scroll to position [164, 0]
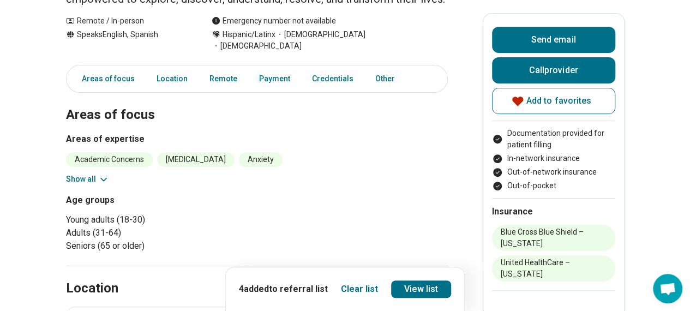
click at [99, 182] on div "Academic Concerns [MEDICAL_DATA] Anxiety [MEDICAL_DATA] ([MEDICAL_DATA]) [MEDIC…" at bounding box center [257, 168] width 382 height 33
click at [99, 185] on button "Show all" at bounding box center [87, 178] width 43 height 11
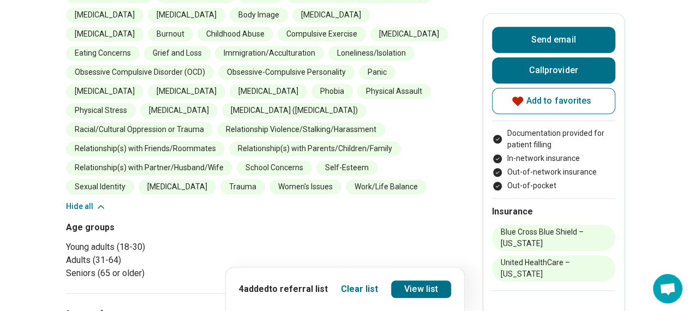
scroll to position [382, 0]
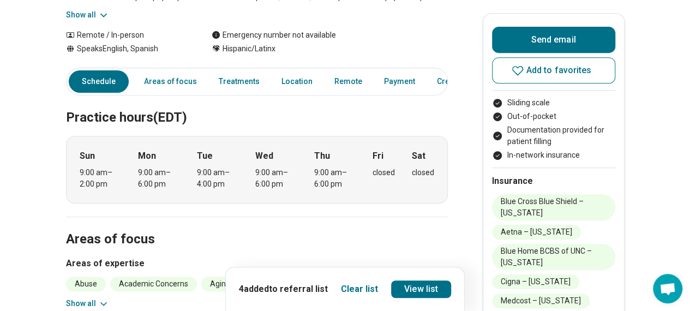
scroll to position [109, 0]
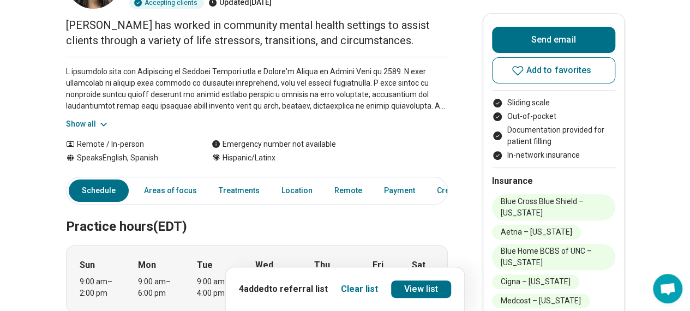
click at [104, 125] on icon at bounding box center [103, 124] width 11 height 11
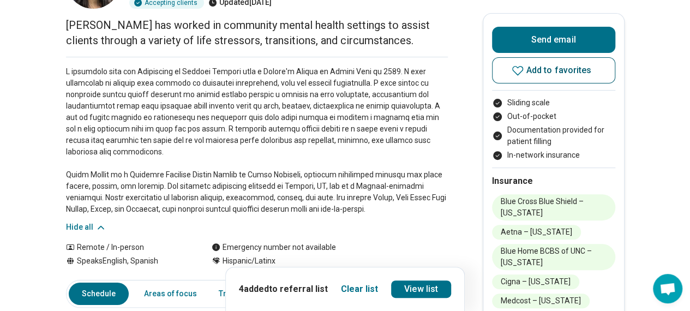
click at [518, 71] on icon at bounding box center [517, 70] width 13 height 13
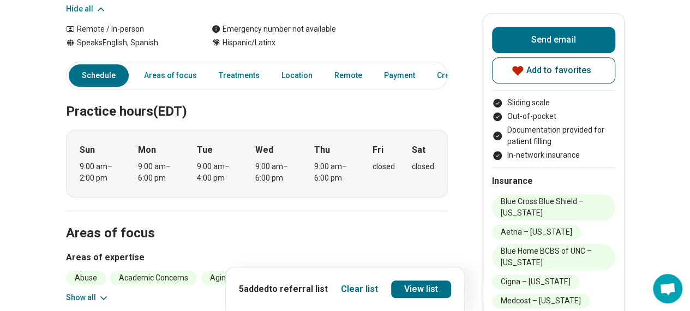
scroll to position [436, 0]
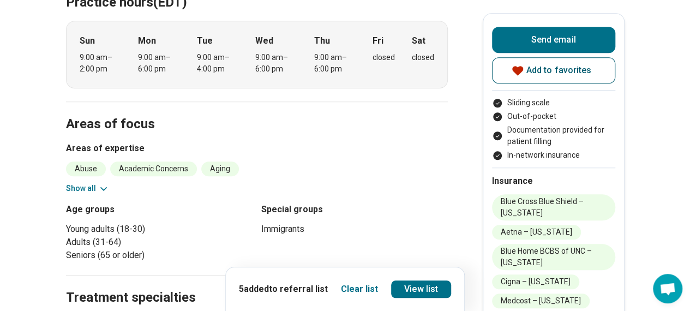
click at [92, 188] on button "Show all" at bounding box center [87, 188] width 43 height 11
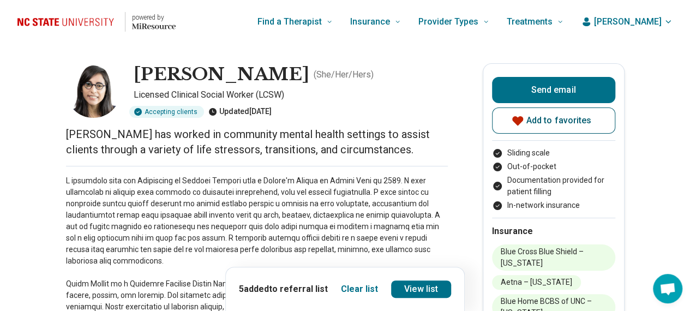
scroll to position [55, 0]
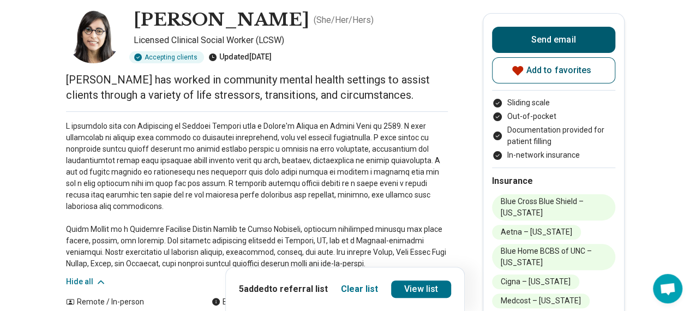
click at [547, 41] on button "Send email" at bounding box center [553, 40] width 123 height 26
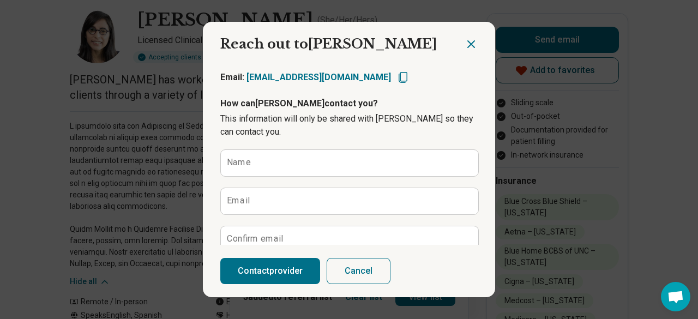
drag, startPoint x: 465, startPoint y: 44, endPoint x: 476, endPoint y: 28, distance: 19.7
click at [466, 43] on icon "Close dialog" at bounding box center [471, 44] width 13 height 13
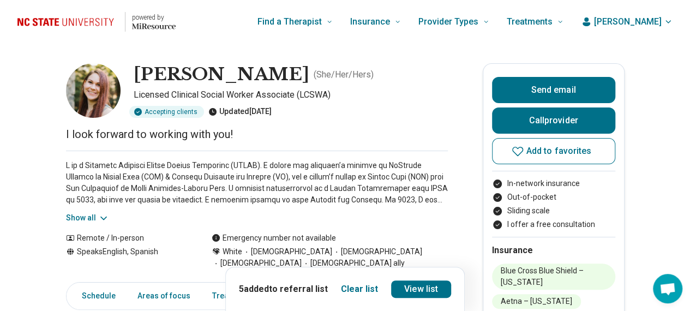
click at [93, 215] on button "Show all" at bounding box center [87, 217] width 43 height 11
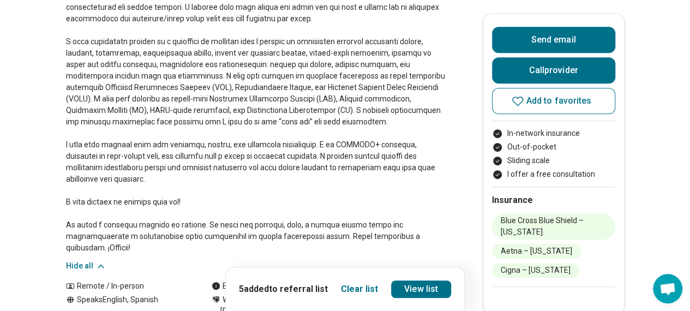
scroll to position [327, 0]
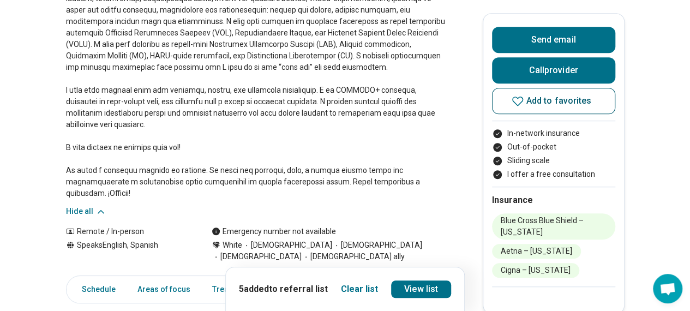
drag, startPoint x: 554, startPoint y: 106, endPoint x: 551, endPoint y: 98, distance: 9.1
click at [554, 104] on button "Add to favorites" at bounding box center [553, 101] width 123 height 26
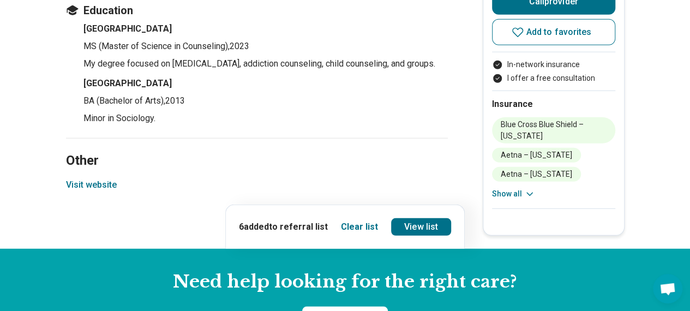
scroll to position [1473, 0]
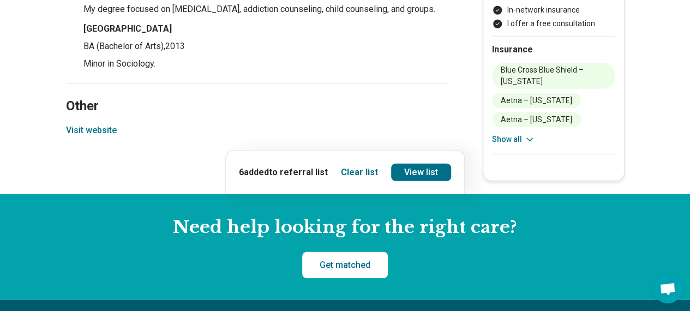
click at [112, 124] on button "Visit website" at bounding box center [91, 130] width 51 height 13
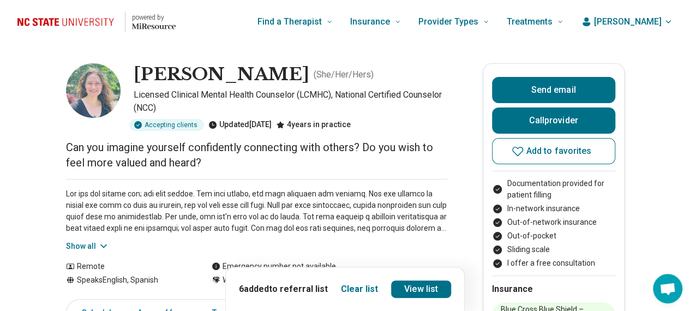
scroll to position [55, 0]
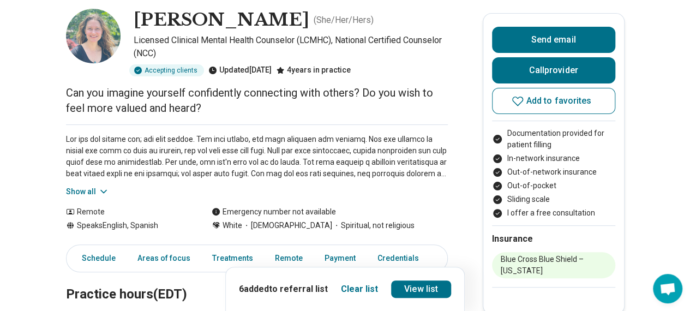
click at [94, 184] on div "Show all" at bounding box center [257, 160] width 382 height 73
click at [93, 187] on button "Show all" at bounding box center [87, 191] width 43 height 11
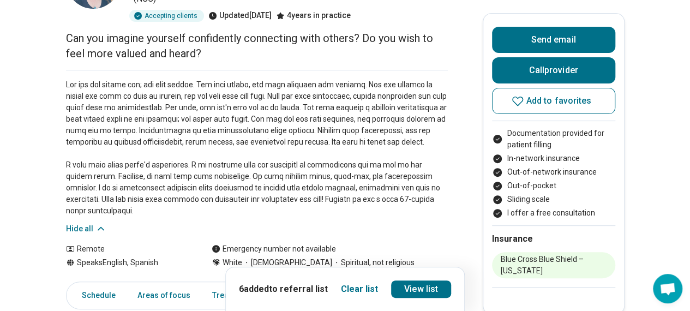
scroll to position [164, 0]
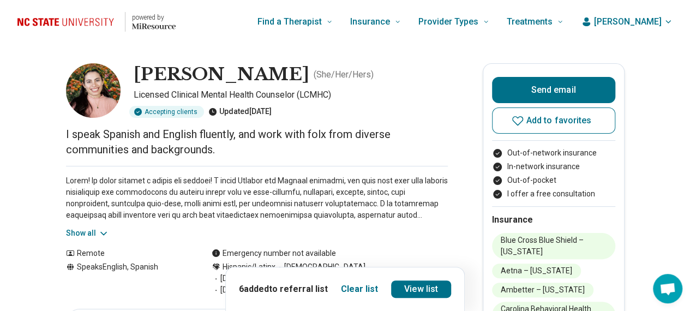
click at [81, 233] on button "Show all" at bounding box center [87, 232] width 43 height 11
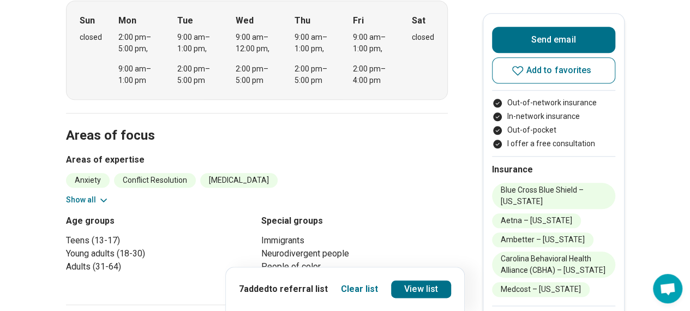
scroll to position [545, 0]
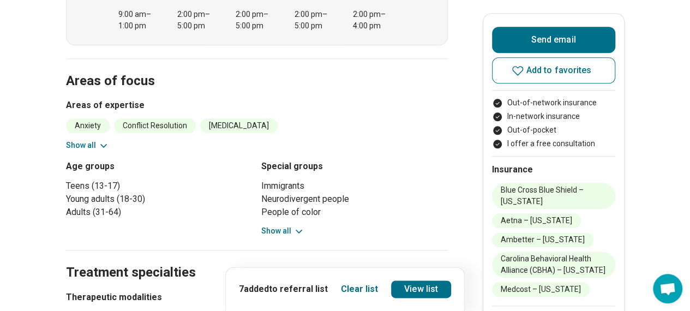
click at [100, 140] on button "Show all" at bounding box center [87, 145] width 43 height 11
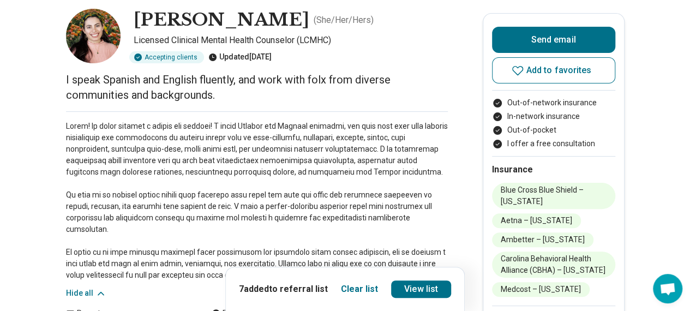
scroll to position [0, 0]
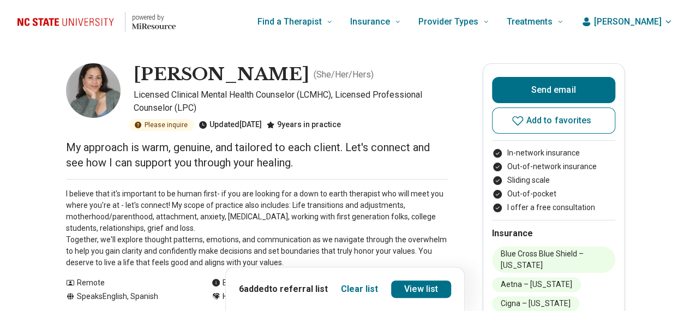
scroll to position [109, 0]
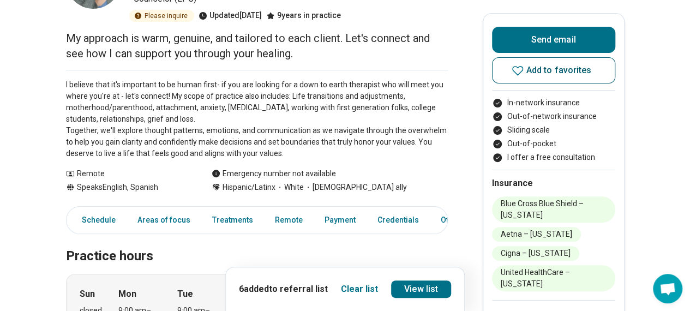
click at [545, 70] on span "Add to favorites" at bounding box center [558, 70] width 65 height 9
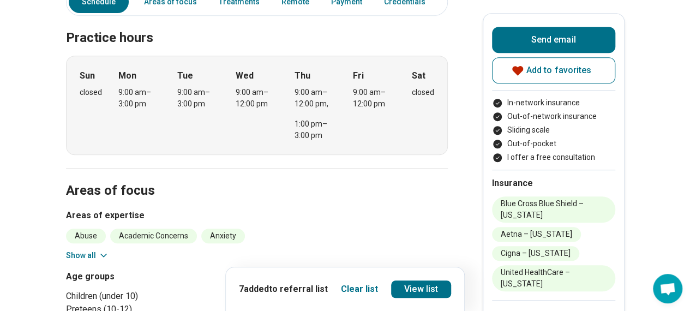
scroll to position [382, 0]
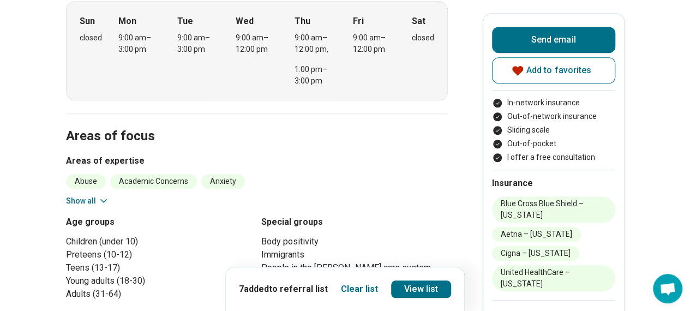
click at [102, 200] on icon at bounding box center [103, 200] width 11 height 11
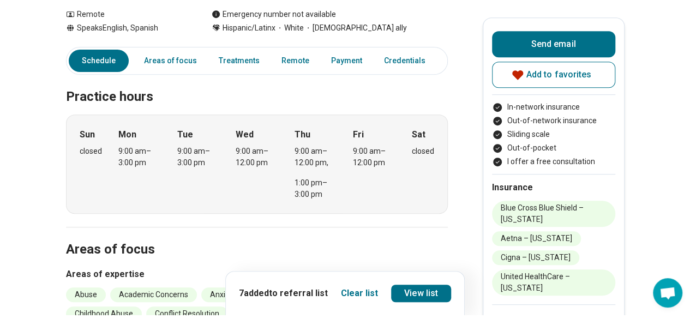
scroll to position [0, 0]
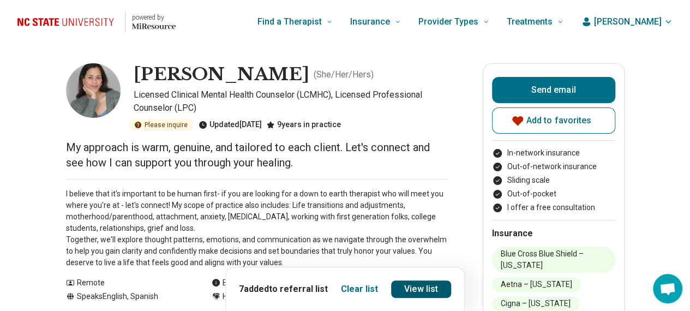
click at [416, 285] on link "View list" at bounding box center [421, 288] width 60 height 17
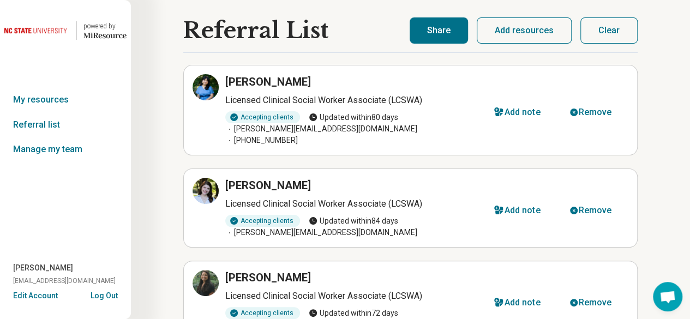
click at [441, 32] on button "Share" at bounding box center [439, 30] width 58 height 26
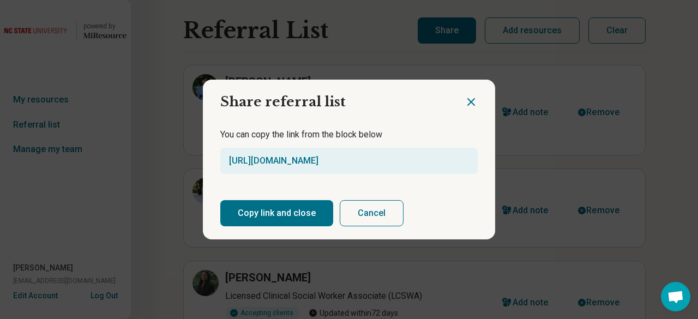
click at [284, 210] on button "Copy link and close" at bounding box center [276, 213] width 113 height 26
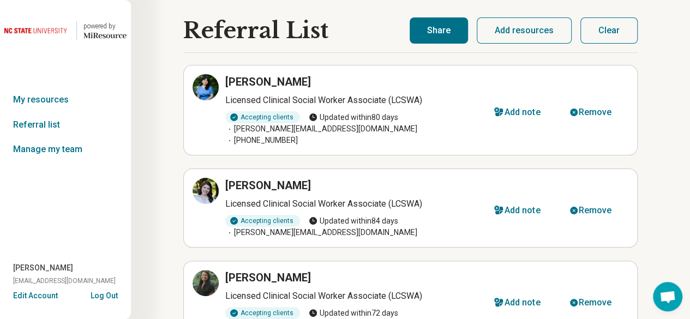
click at [434, 28] on button "Share" at bounding box center [439, 30] width 58 height 26
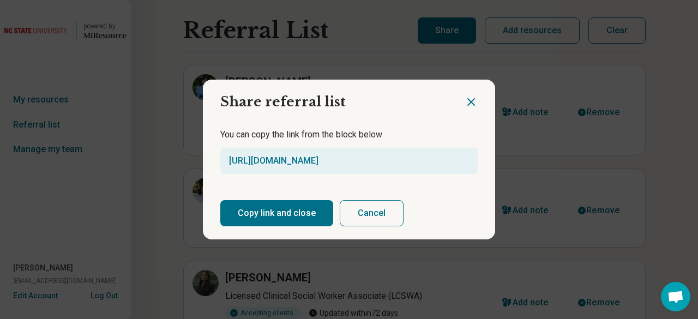
click at [273, 219] on button "Copy link and close" at bounding box center [276, 213] width 113 height 26
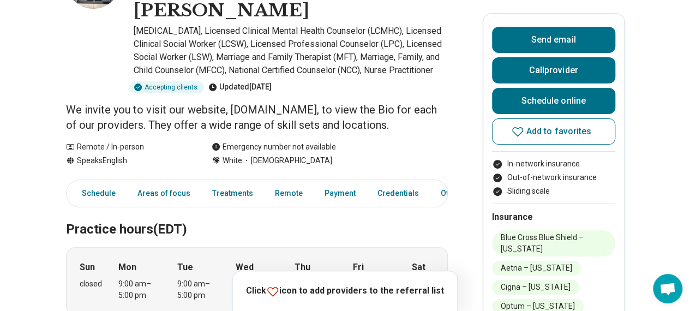
scroll to position [164, 0]
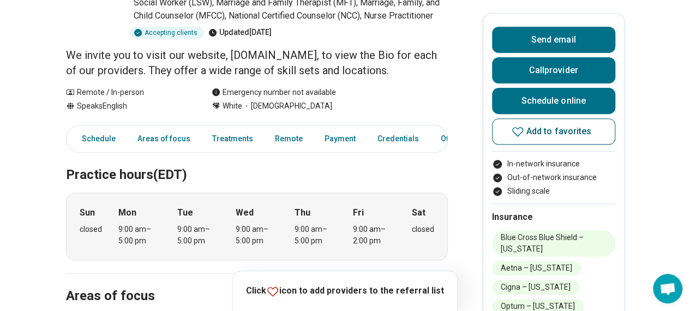
click at [539, 134] on span "Add to favorites" at bounding box center [558, 131] width 65 height 9
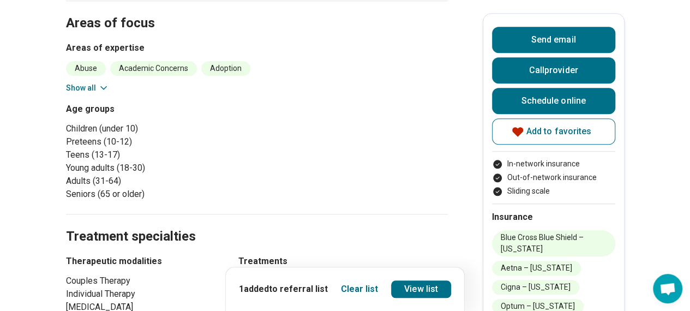
scroll to position [491, 0]
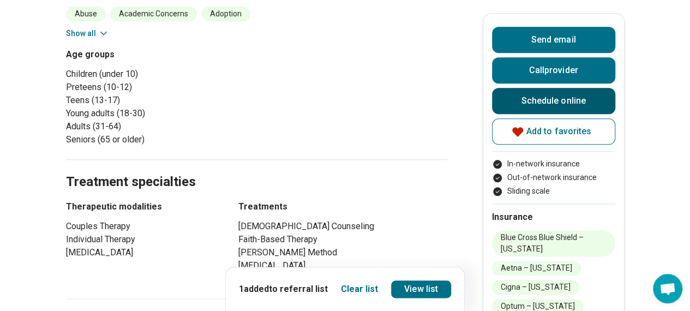
click at [529, 99] on link "Schedule online" at bounding box center [553, 101] width 123 height 26
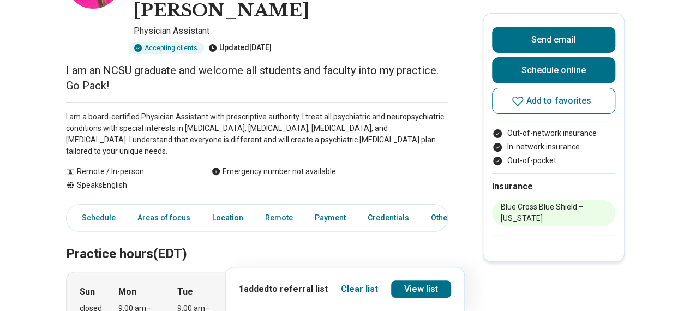
scroll to position [55, 0]
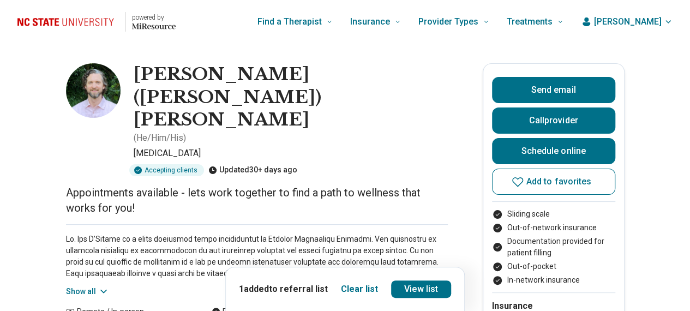
scroll to position [55, 0]
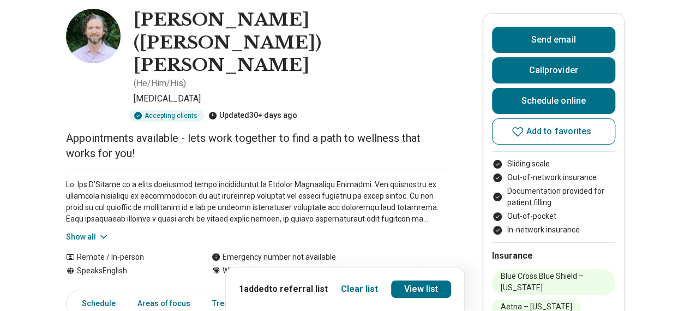
click at [93, 231] on button "Show all" at bounding box center [87, 236] width 43 height 11
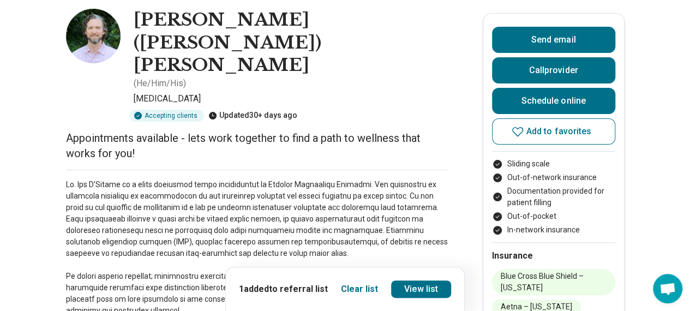
drag, startPoint x: 543, startPoint y: 137, endPoint x: 544, endPoint y: 116, distance: 20.8
click at [543, 136] on button "Add to favorites" at bounding box center [553, 131] width 123 height 26
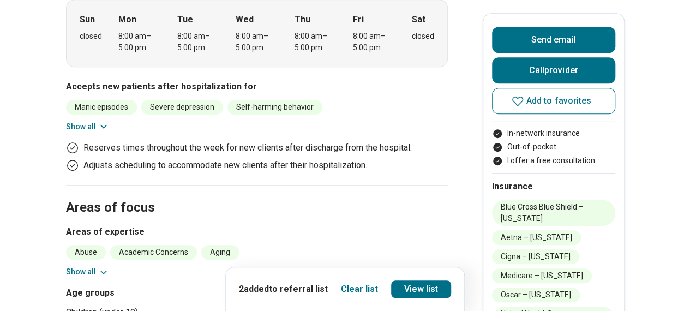
scroll to position [327, 0]
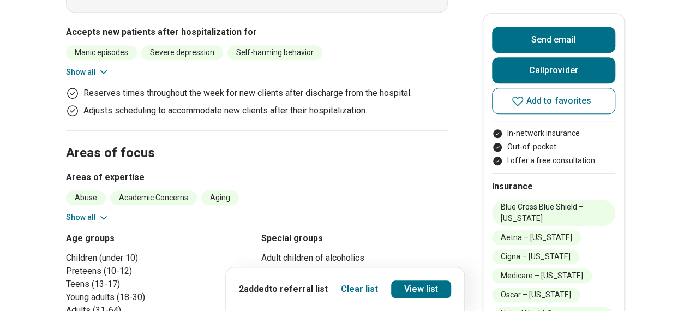
click at [83, 212] on button "Show all" at bounding box center [87, 217] width 43 height 11
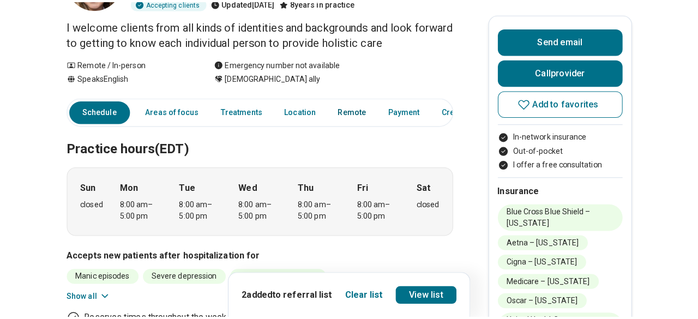
scroll to position [0, 0]
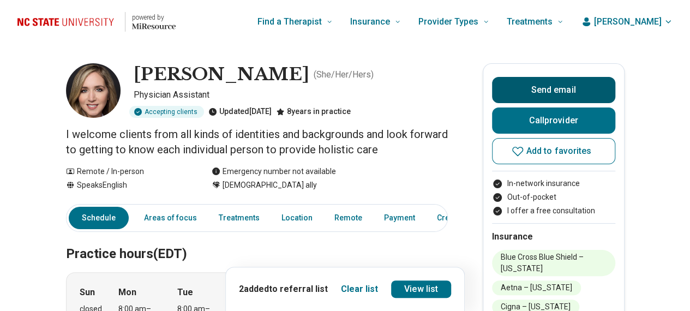
click at [512, 92] on button "Send email" at bounding box center [553, 90] width 123 height 26
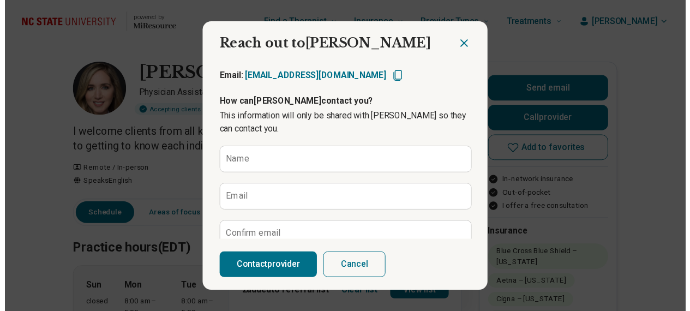
scroll to position [55, 0]
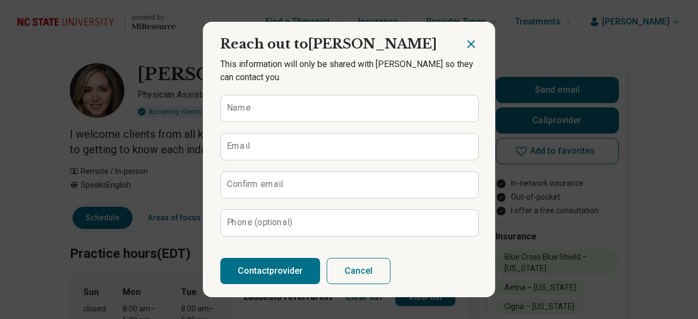
click at [466, 46] on icon "Close dialog" at bounding box center [471, 44] width 13 height 13
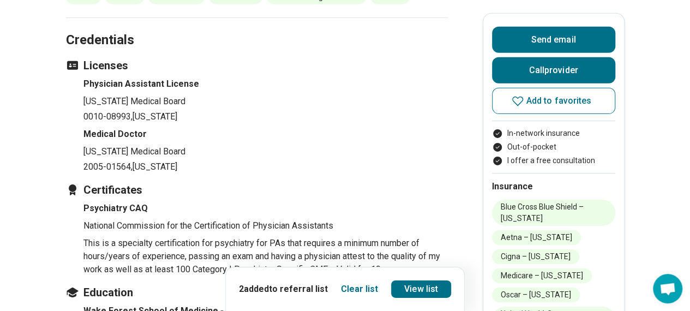
scroll to position [1964, 0]
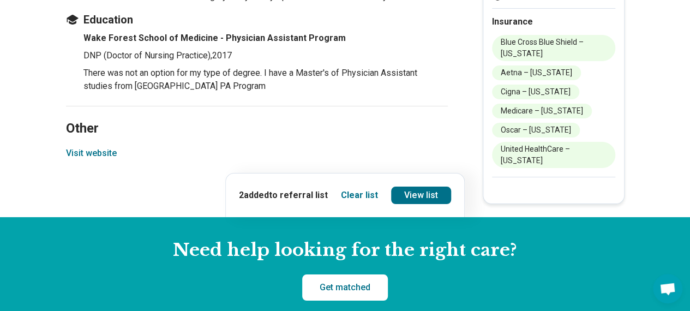
click at [110, 147] on button "Visit website" at bounding box center [91, 153] width 51 height 13
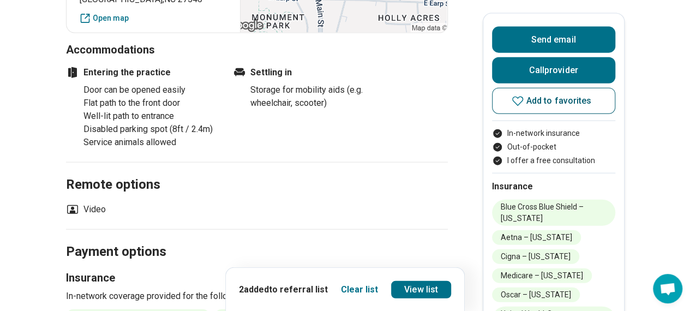
scroll to position [1200, 0]
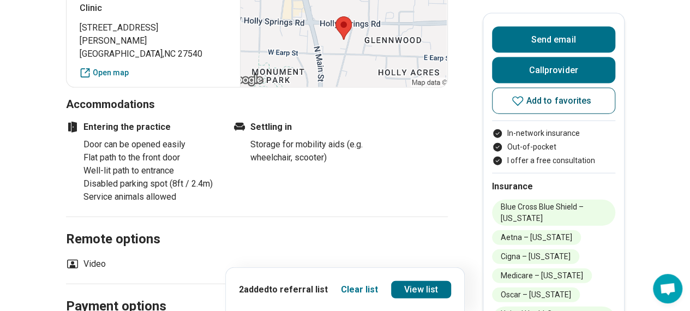
click at [514, 107] on button "Add to favorites" at bounding box center [553, 101] width 123 height 26
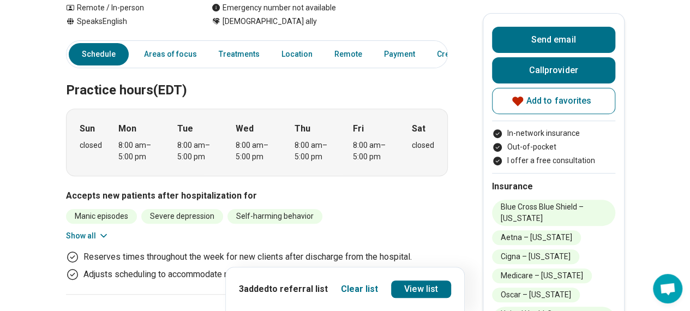
scroll to position [55, 0]
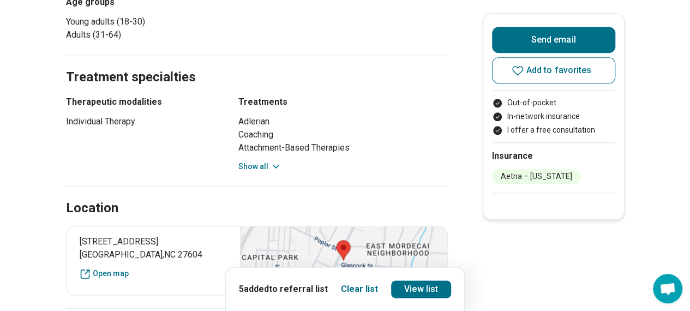
scroll to position [655, 0]
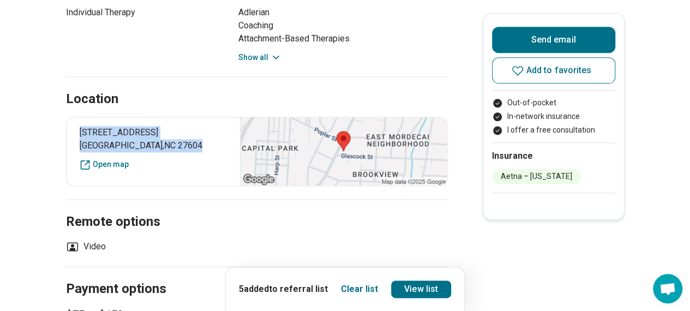
drag, startPoint x: 84, startPoint y: 127, endPoint x: 158, endPoint y: 145, distance: 76.2
click at [158, 145] on p "1100 Wake Forest Road Raleigh , NC 27604" at bounding box center [154, 139] width 148 height 26
copy p "1100 Wake Forest Road Raleigh , NC 27604"
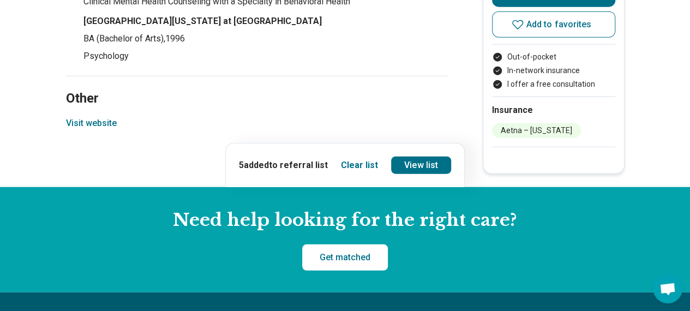
scroll to position [1145, 0]
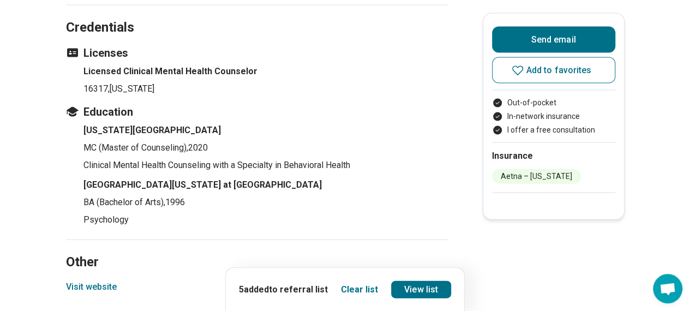
click at [99, 289] on button "Visit website" at bounding box center [91, 286] width 51 height 13
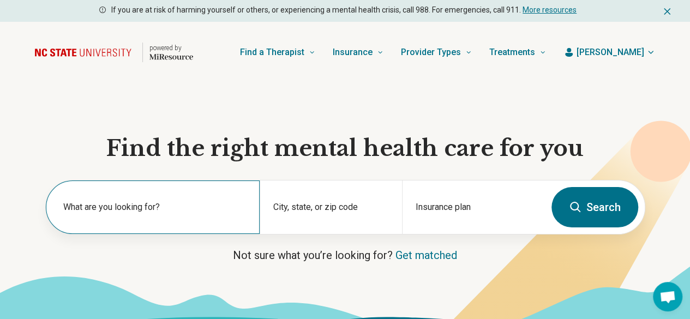
click at [152, 209] on label "What are you looking for?" at bounding box center [154, 207] width 183 height 13
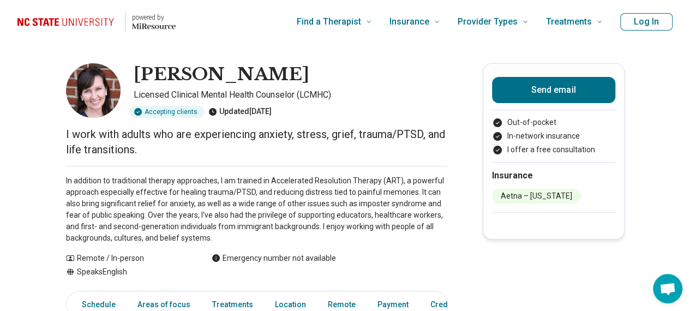
click at [672, 18] on button "Log In" at bounding box center [646, 21] width 52 height 17
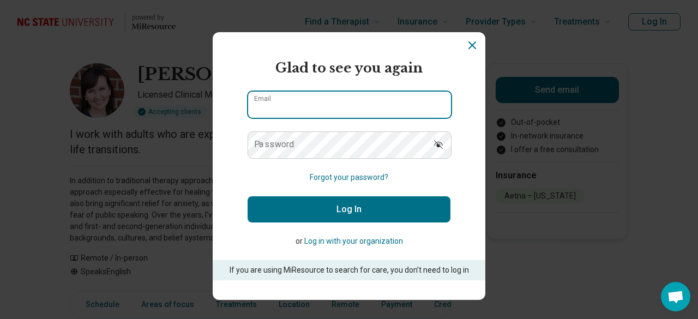
type input "**********"
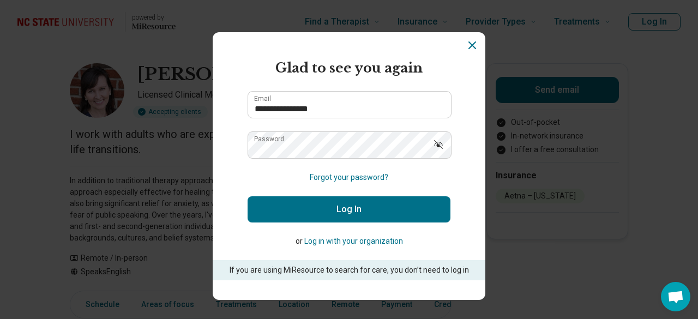
click at [319, 196] on button "Log In" at bounding box center [349, 209] width 203 height 26
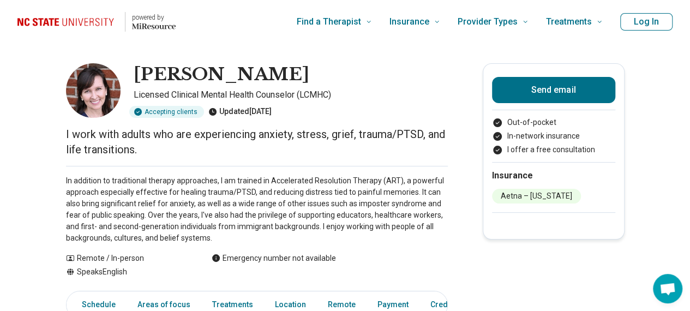
click at [316, 206] on p "In addition to traditional therapy approaches, I am trained in Accelerated Reso…" at bounding box center [257, 209] width 382 height 69
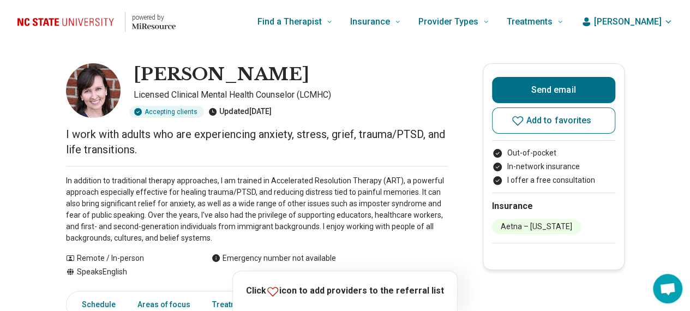
drag, startPoint x: 134, startPoint y: 70, endPoint x: 264, endPoint y: 76, distance: 129.9
click at [264, 76] on div "Sarah Pearsall Licensed Clinical Mental Health Counselor (LCMHC) Accepting clie…" at bounding box center [257, 90] width 382 height 55
copy h1 "Sarah Pearsall"
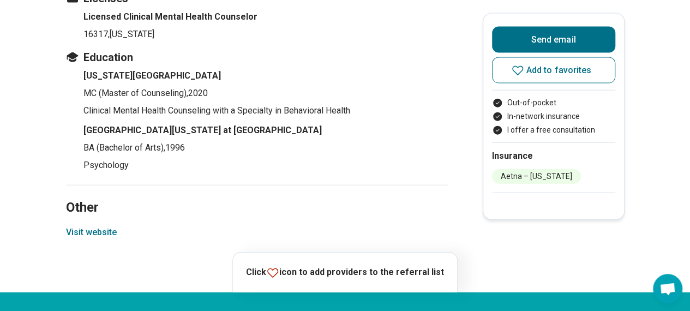
scroll to position [1254, 0]
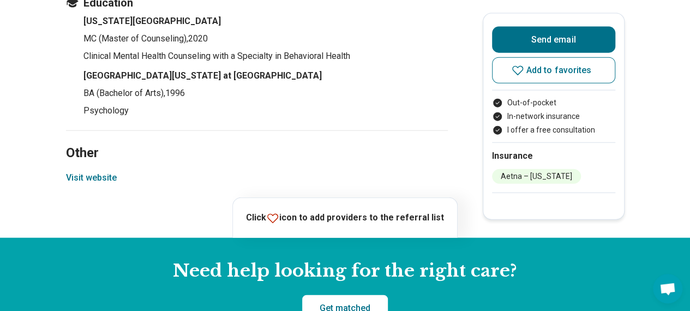
click at [101, 175] on button "Visit website" at bounding box center [91, 177] width 51 height 13
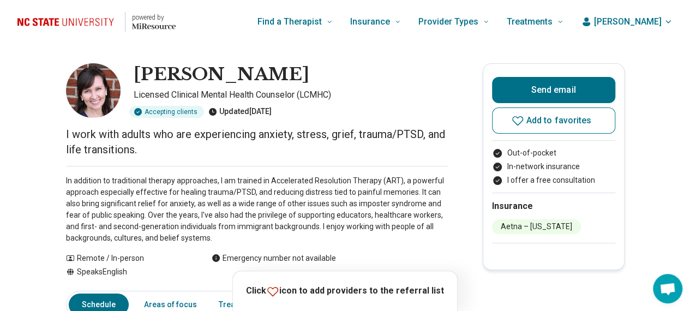
scroll to position [55, 0]
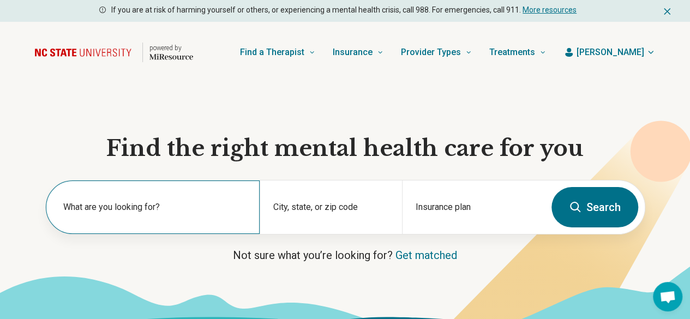
click at [75, 203] on div "What are you looking for?" at bounding box center [153, 207] width 214 height 53
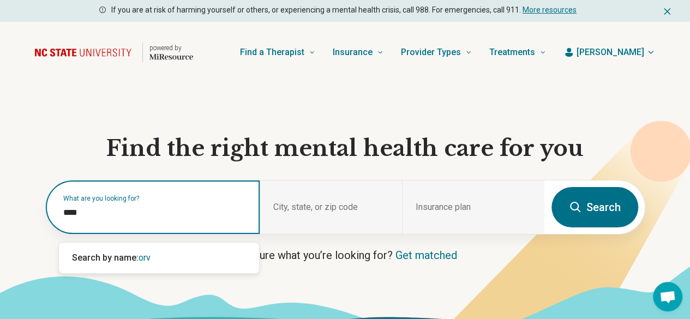
type input "*****"
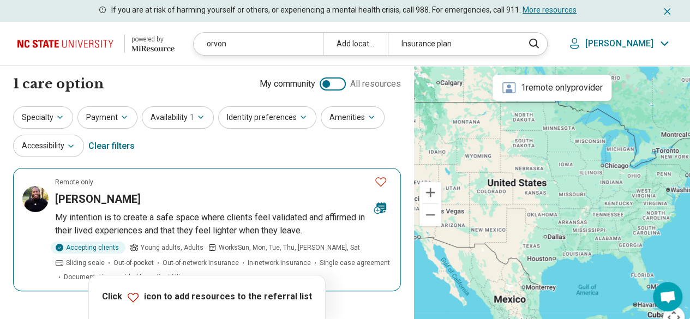
click at [39, 203] on img at bounding box center [35, 199] width 26 height 26
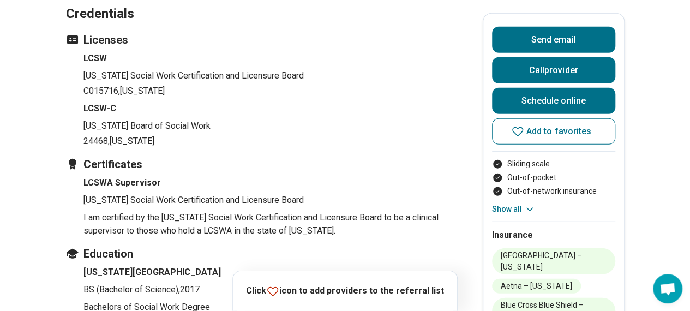
scroll to position [1582, 0]
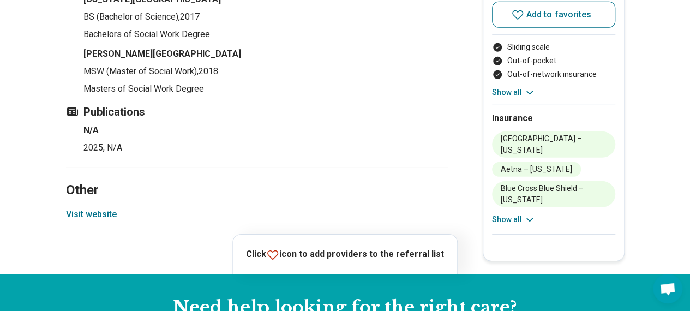
click at [113, 208] on button "Visit website" at bounding box center [91, 214] width 51 height 13
click at [519, 214] on button "Show all" at bounding box center [513, 219] width 43 height 11
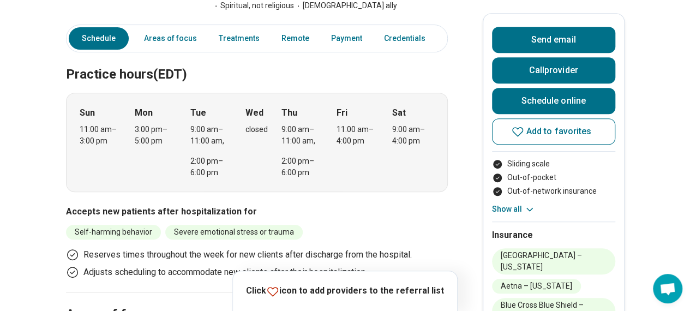
scroll to position [382, 0]
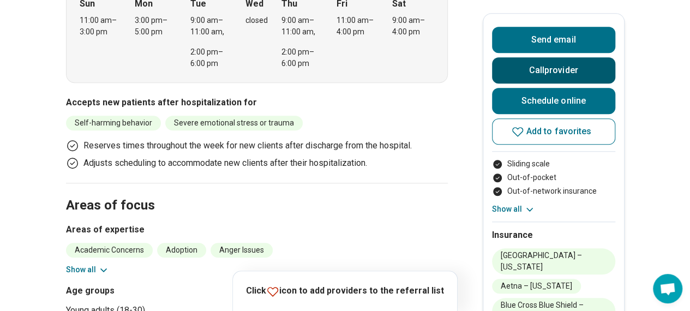
click at [540, 65] on button "Call provider" at bounding box center [553, 70] width 123 height 26
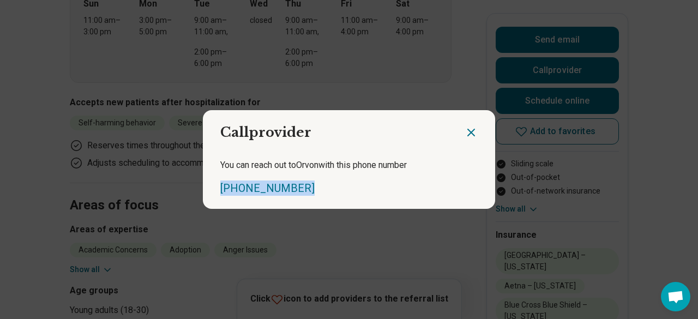
drag, startPoint x: 296, startPoint y: 187, endPoint x: 215, endPoint y: 187, distance: 80.7
click at [215, 187] on div "You can reach out to Orvon with this phone number [PHONE_NUMBER]" at bounding box center [349, 177] width 292 height 63
copy link "[PHONE_NUMBER]"
drag, startPoint x: 466, startPoint y: 132, endPoint x: 475, endPoint y: 123, distance: 12.7
click at [466, 132] on icon "Close dialog" at bounding box center [471, 132] width 13 height 13
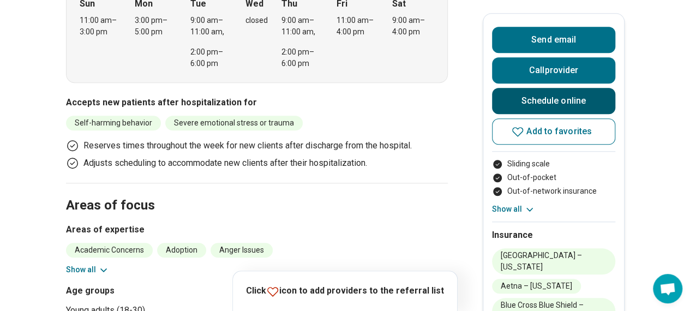
click at [538, 102] on link "Schedule online" at bounding box center [553, 101] width 123 height 26
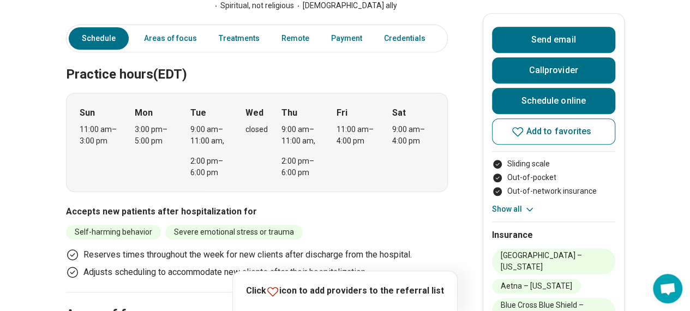
scroll to position [0, 0]
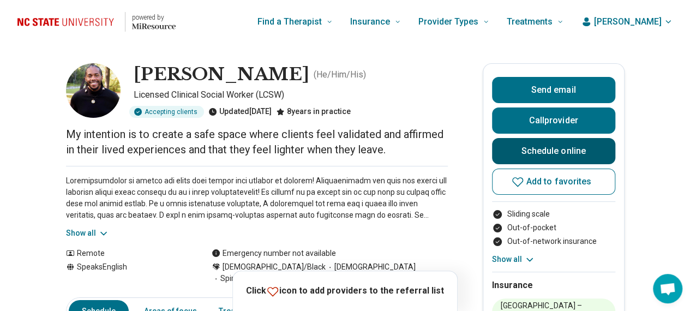
click at [567, 147] on link "Schedule online" at bounding box center [553, 151] width 123 height 26
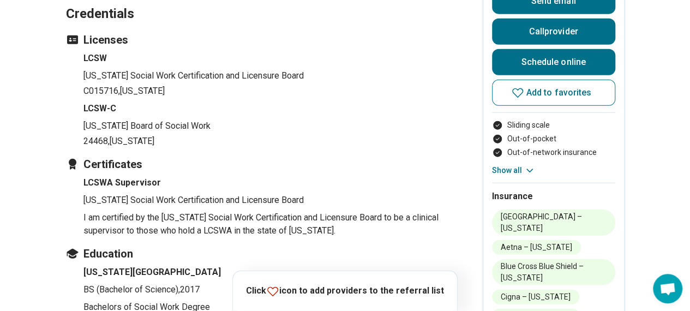
scroll to position [1527, 0]
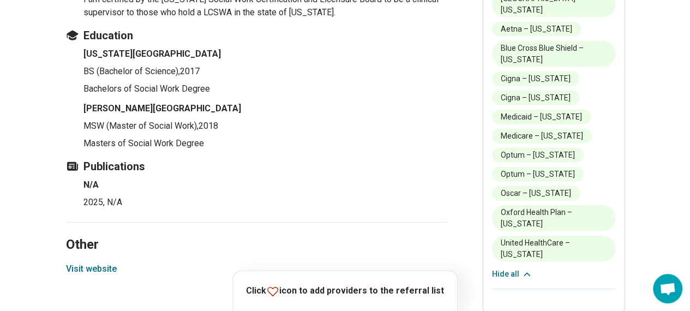
click at [94, 262] on button "Visit website" at bounding box center [91, 268] width 51 height 13
